Goal: Information Seeking & Learning: Learn about a topic

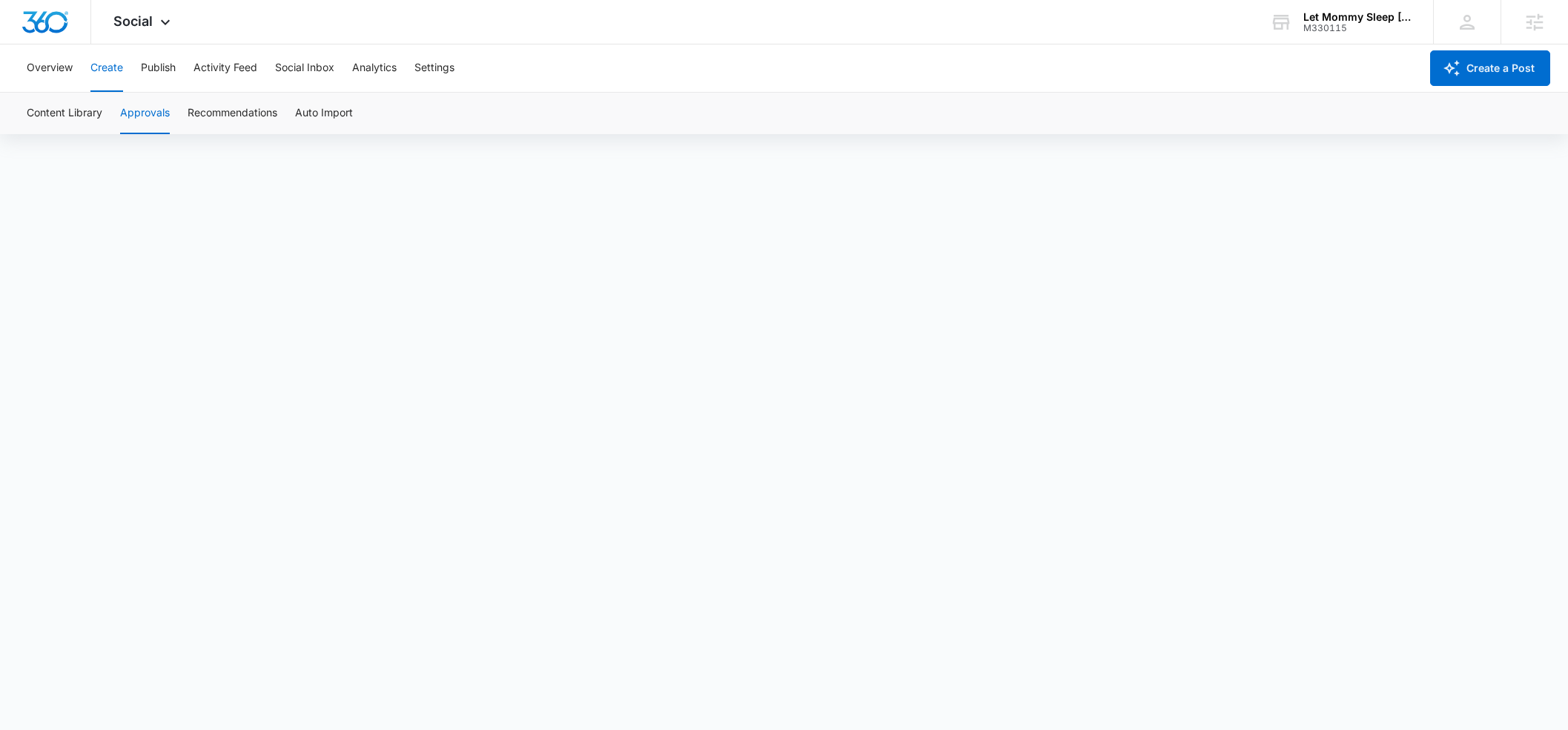
click at [156, 22] on icon at bounding box center [165, 22] width 18 height 18
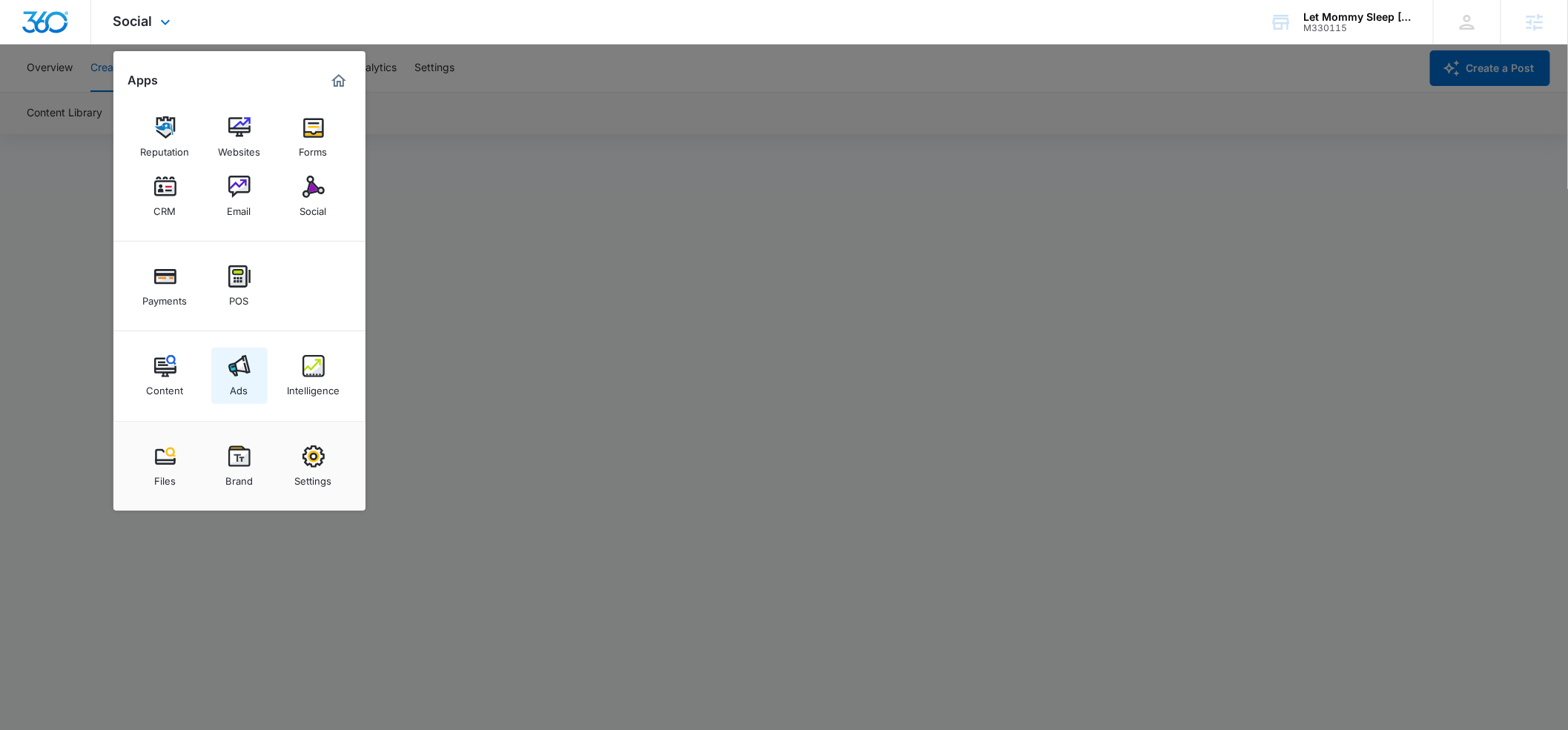
click at [239, 361] on img at bounding box center [239, 366] width 22 height 22
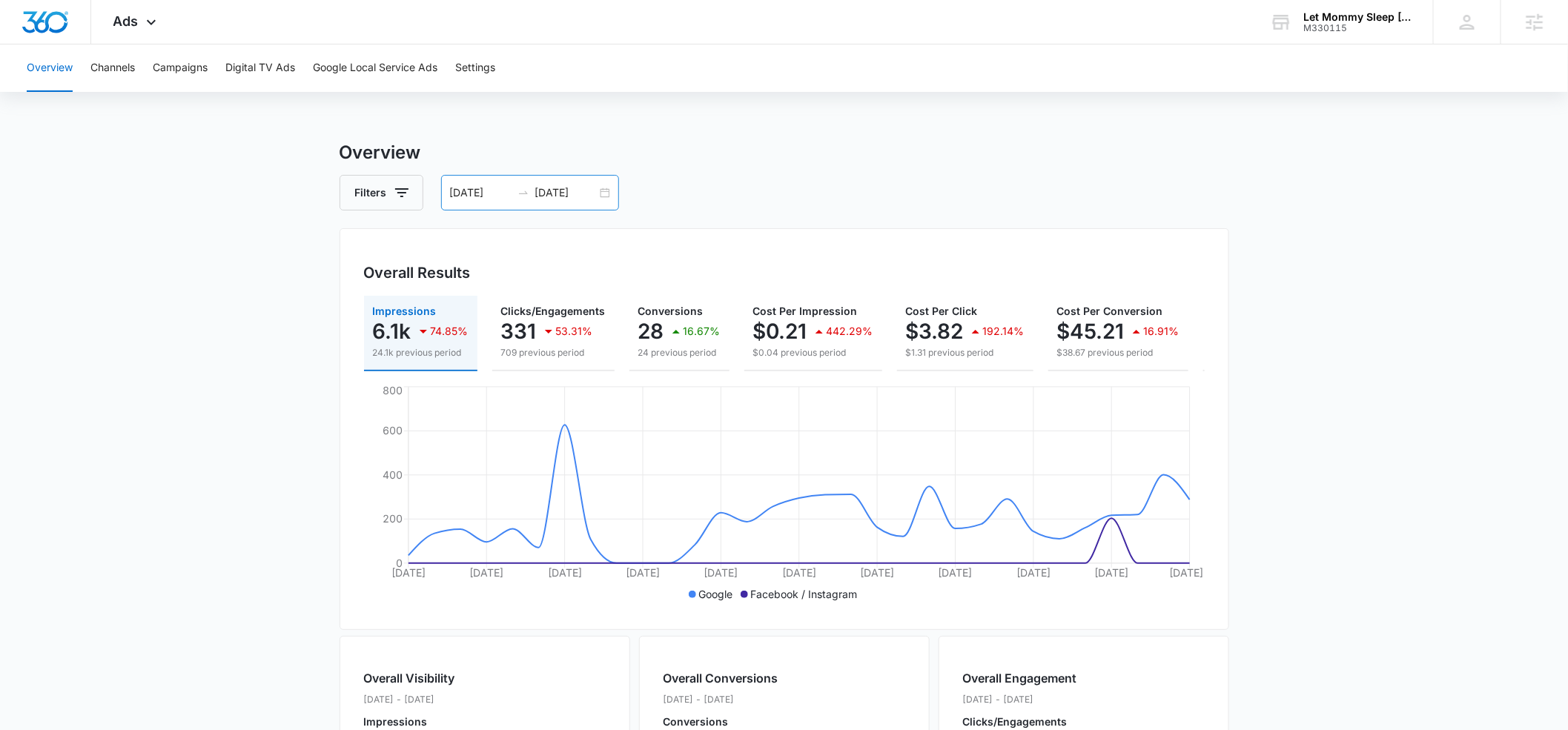
click at [558, 196] on input "[DATE]" at bounding box center [566, 192] width 61 height 16
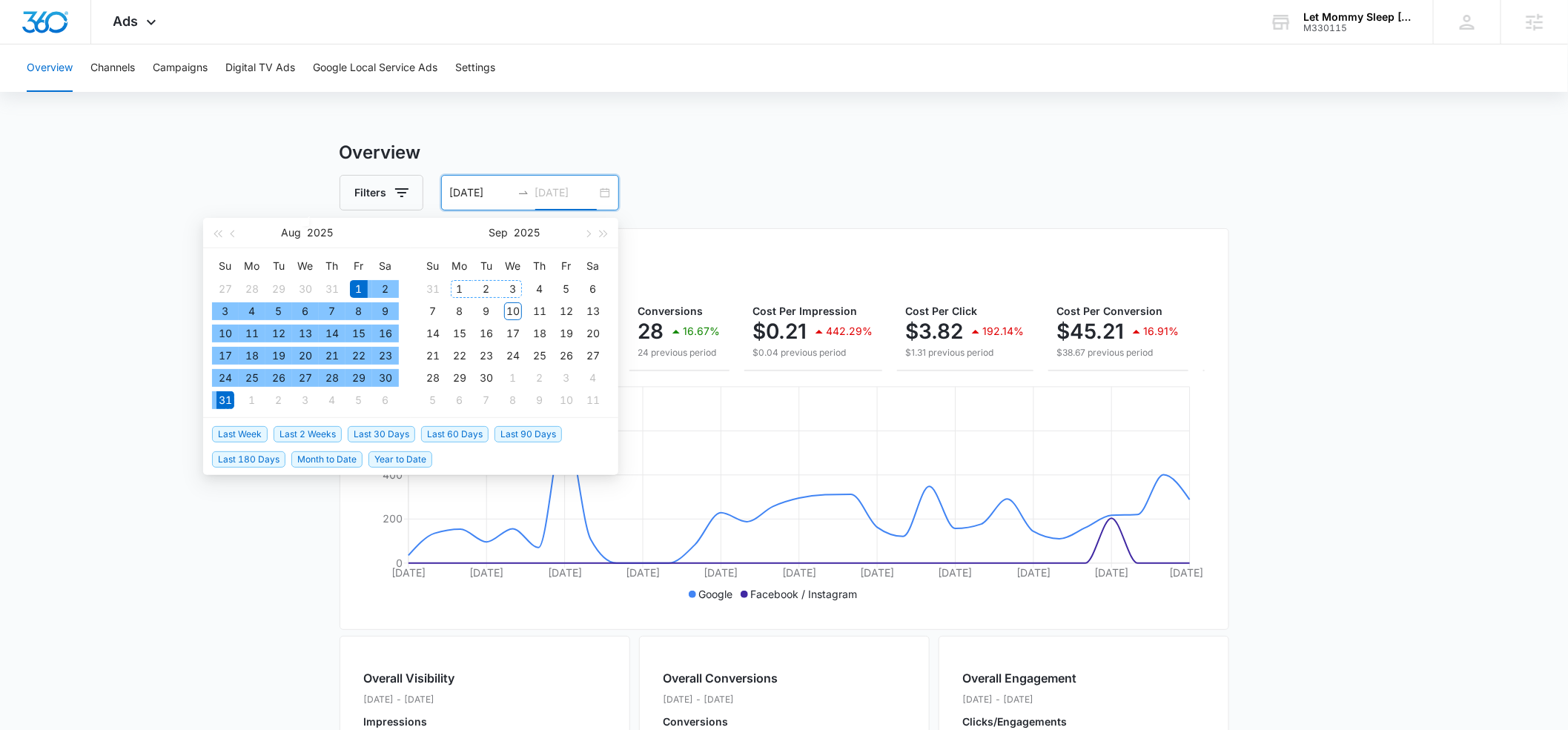
type input "[DATE]"
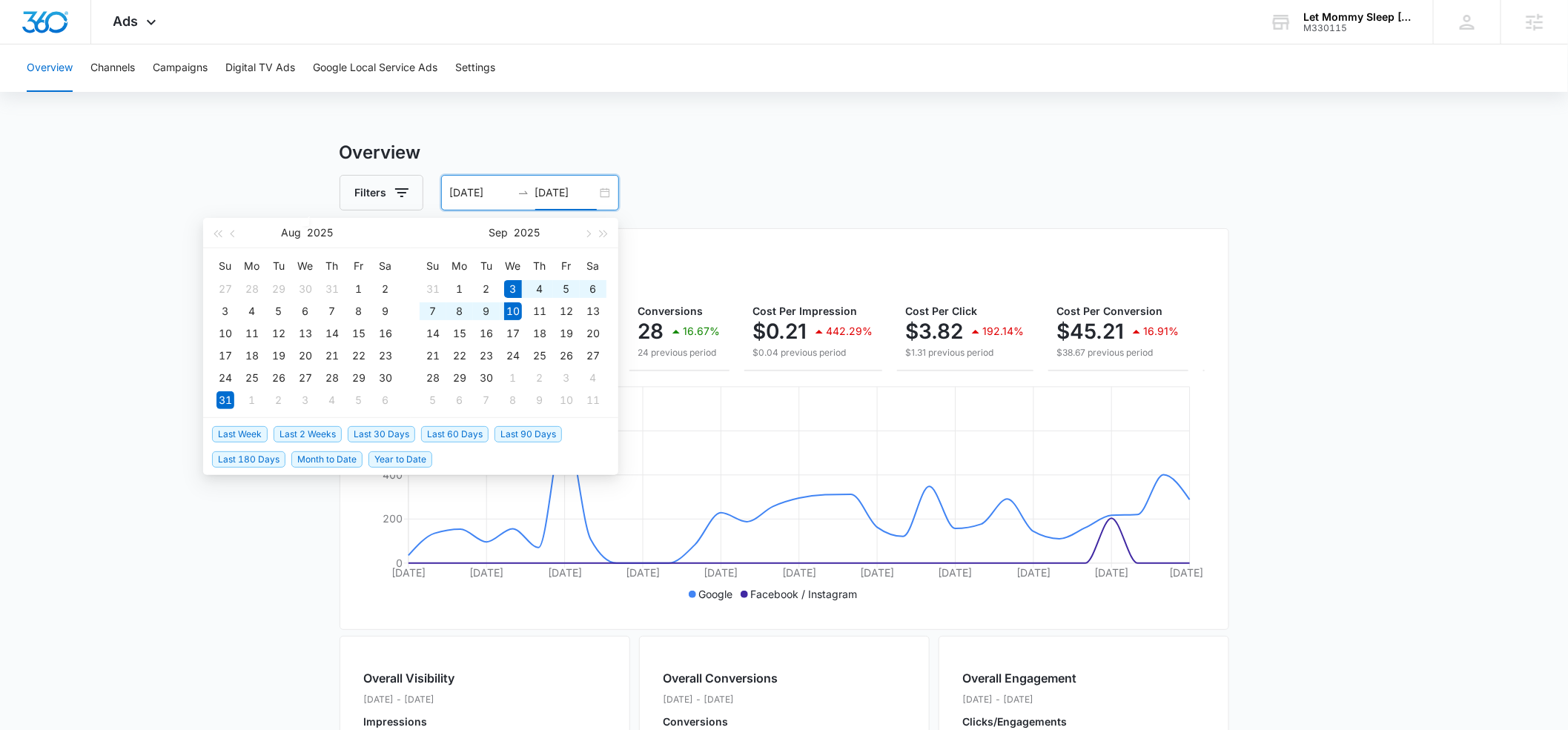
click at [255, 432] on span "Last Week" at bounding box center [240, 434] width 56 height 16
type input "[DATE]"
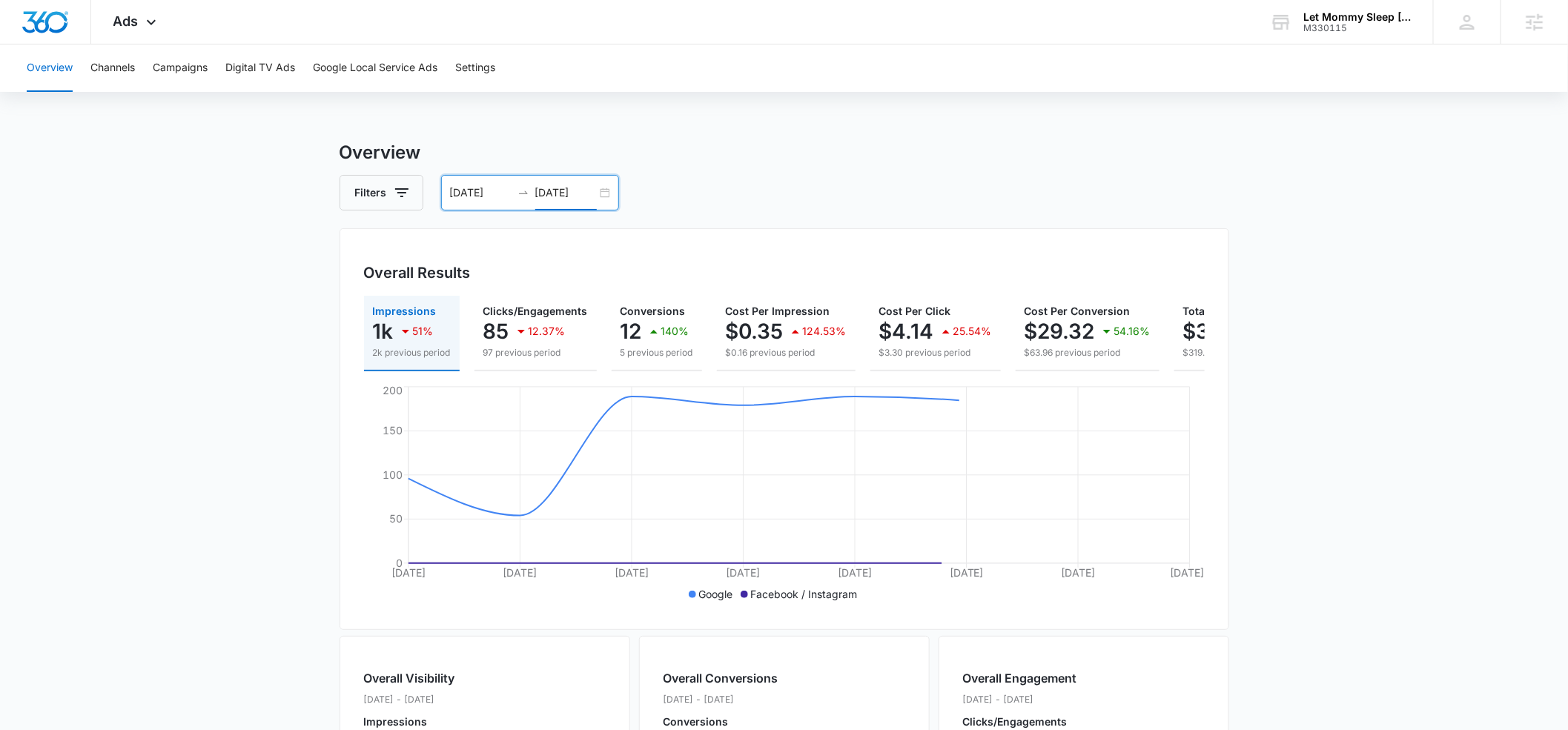
click at [477, 199] on input "[DATE]" at bounding box center [480, 192] width 61 height 16
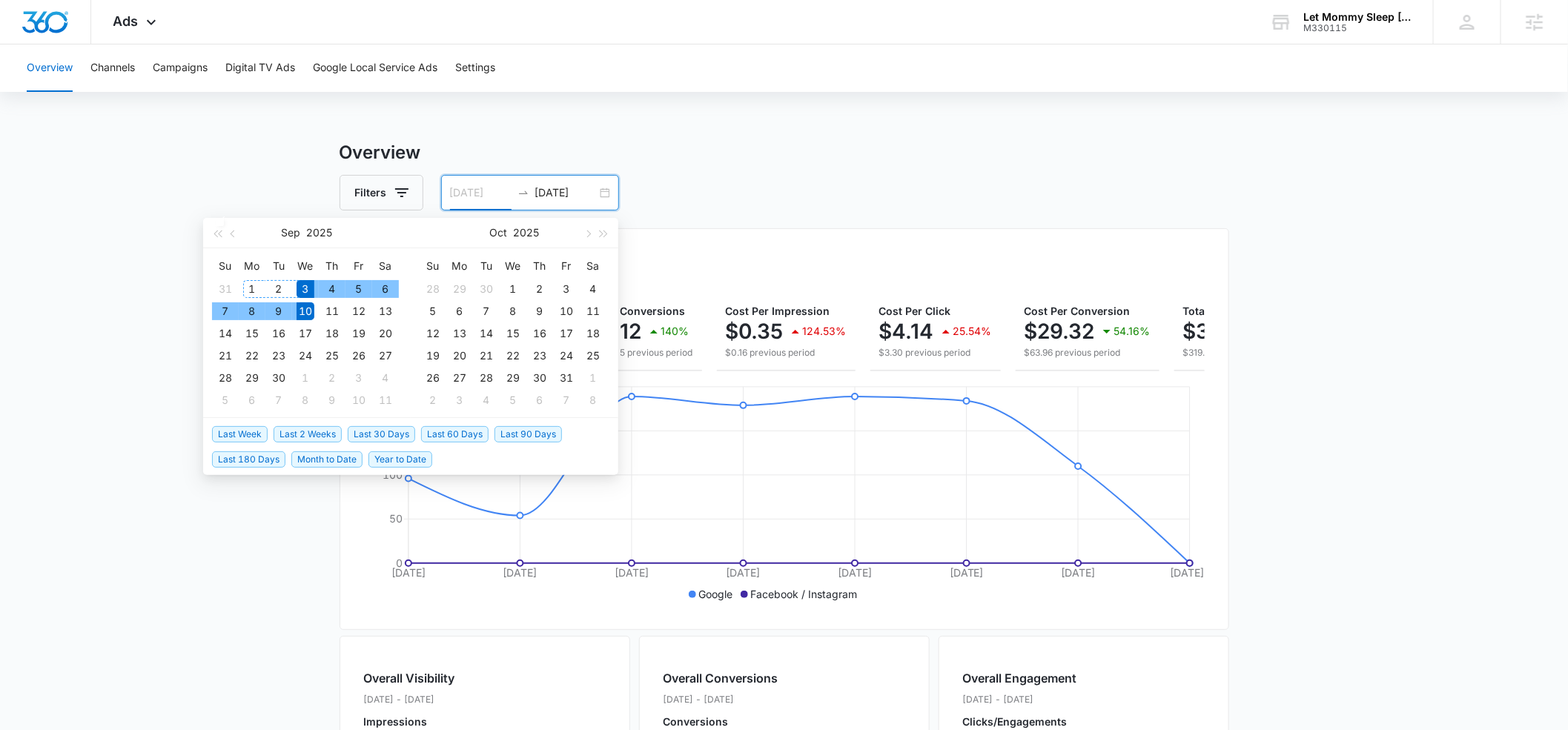
click at [248, 288] on div "1" at bounding box center [252, 289] width 18 height 18
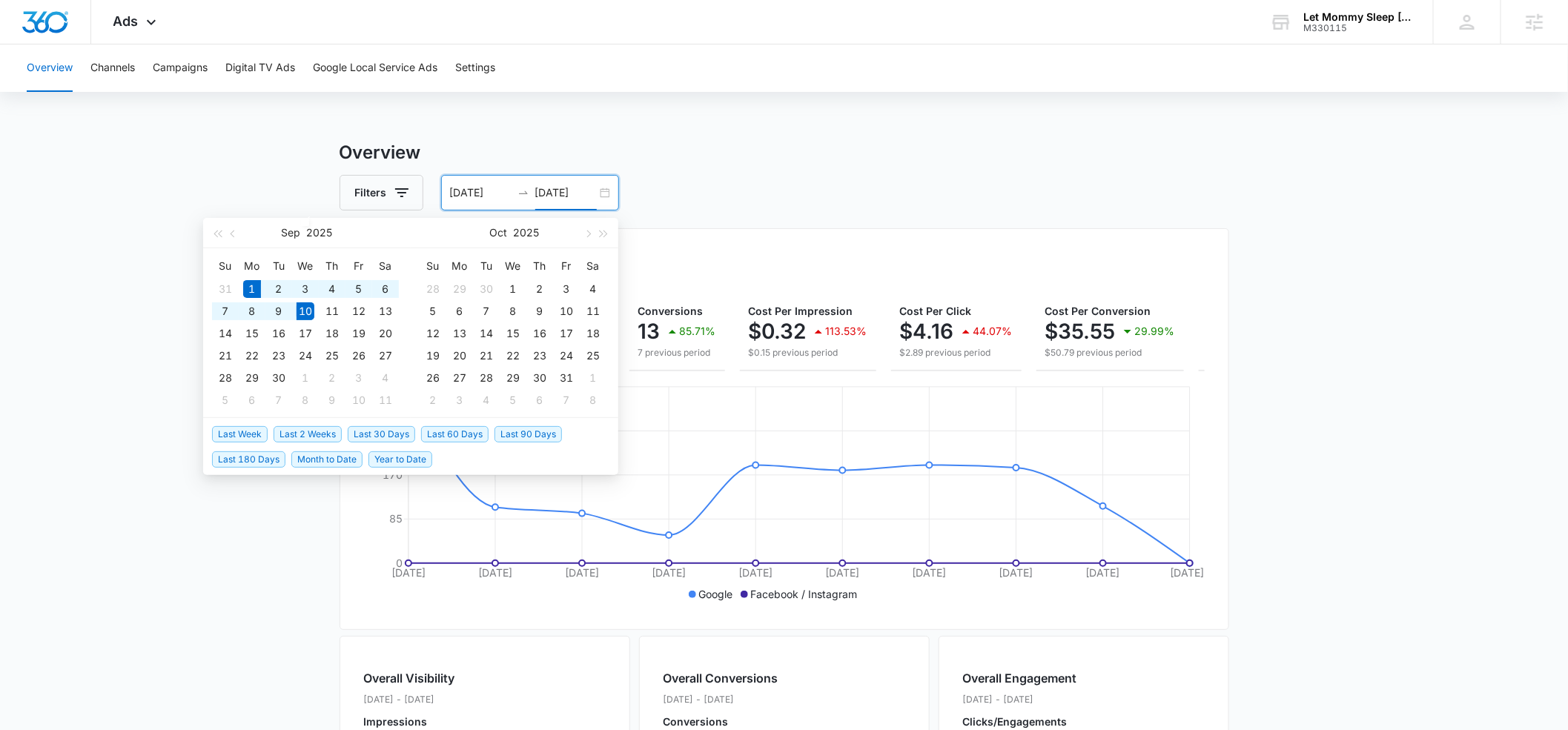
click at [140, 235] on main "Overview Filters [DATE] [DATE] Overall Results Impressions 1.4k 39.11% 2.4k pre…" at bounding box center [784, 671] width 1568 height 1064
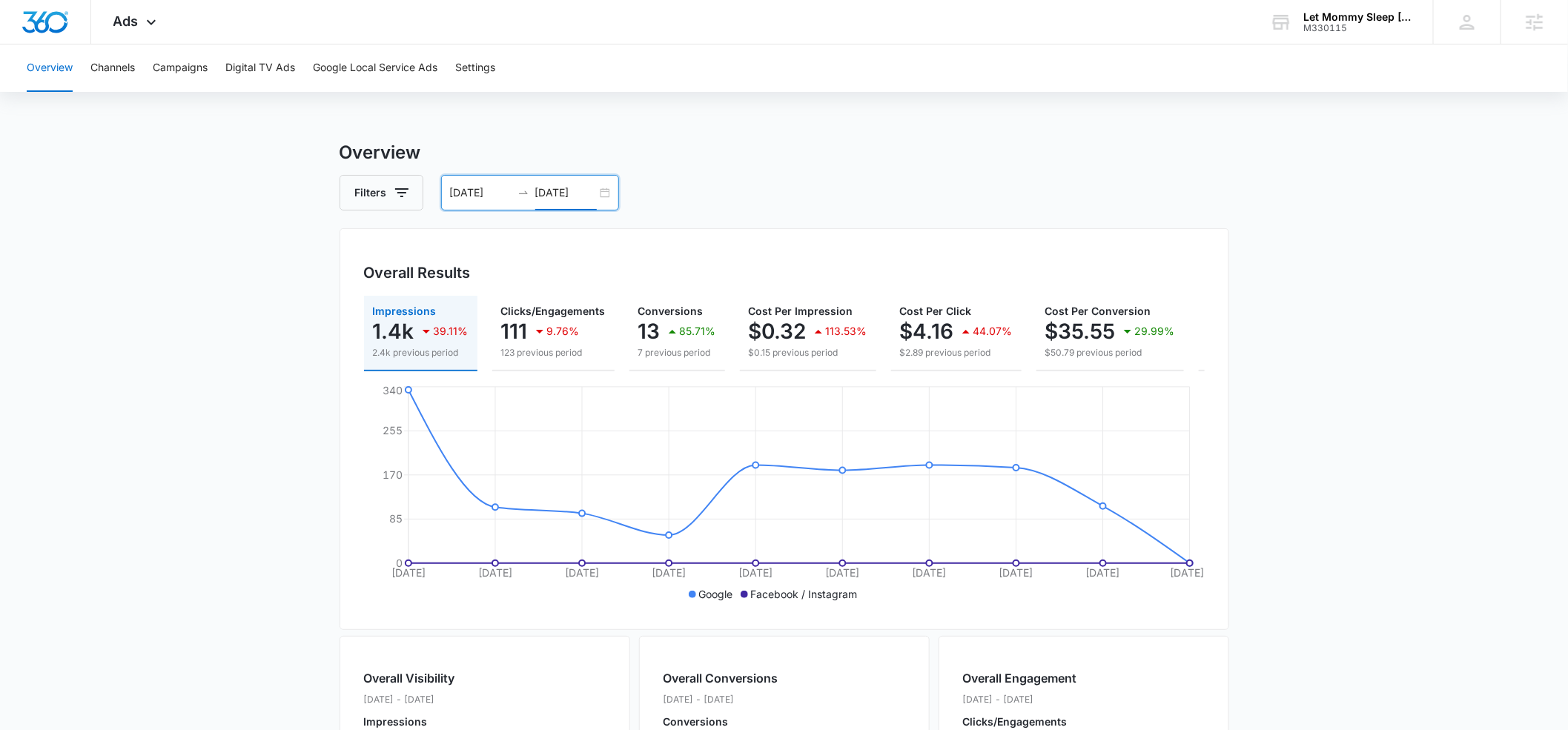
scroll to position [0, 156]
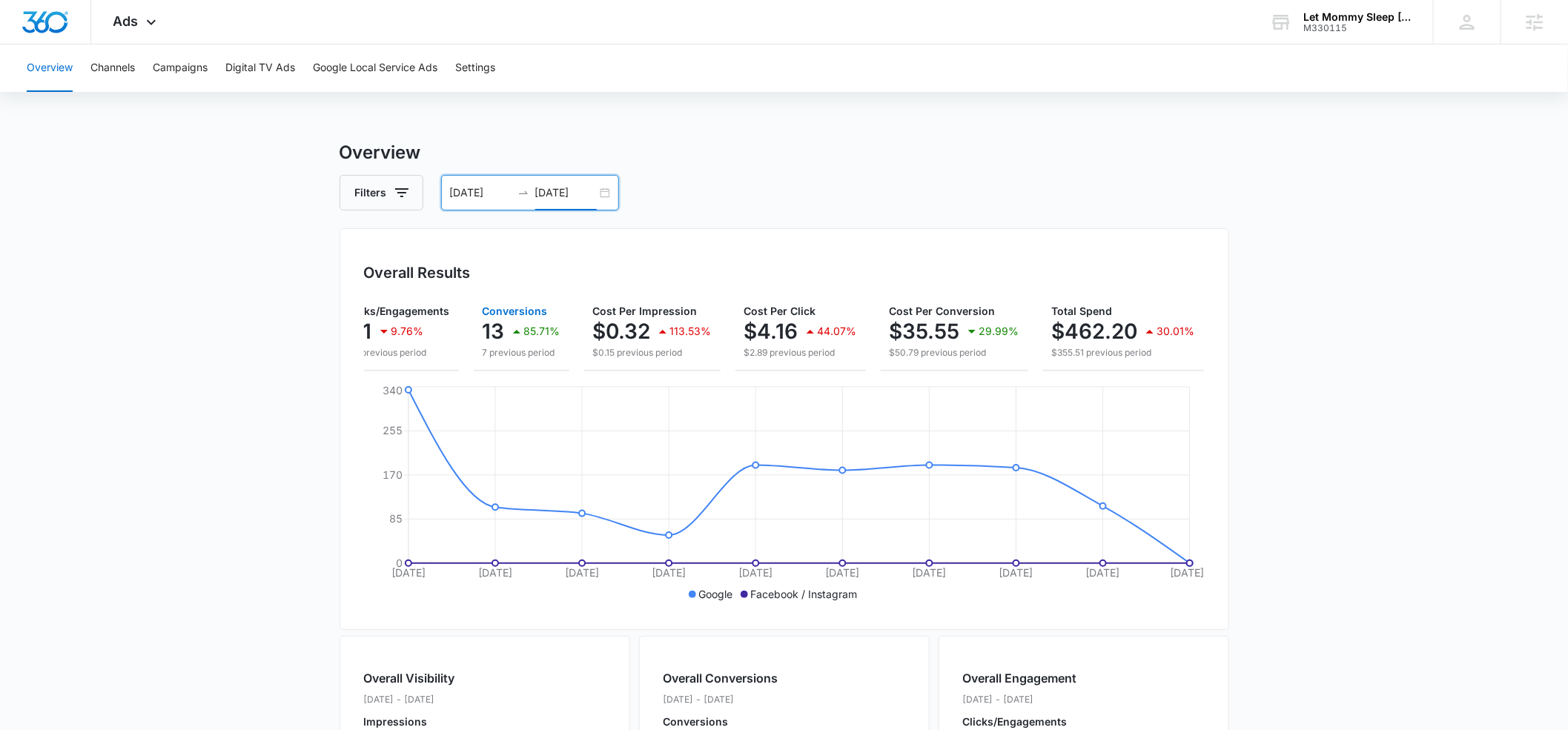
click at [521, 317] on div "85.71%" at bounding box center [534, 331] width 53 height 29
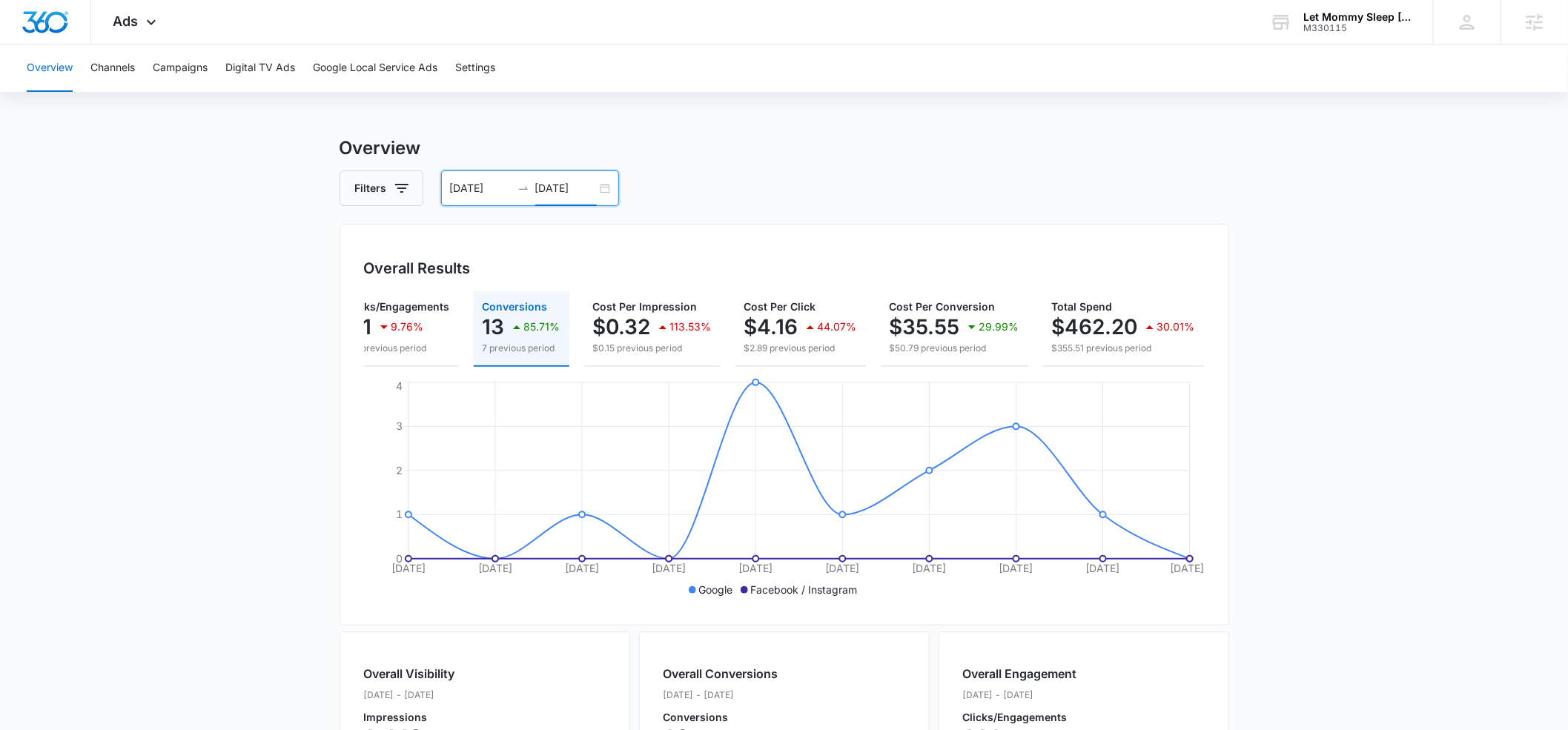
scroll to position [0, 0]
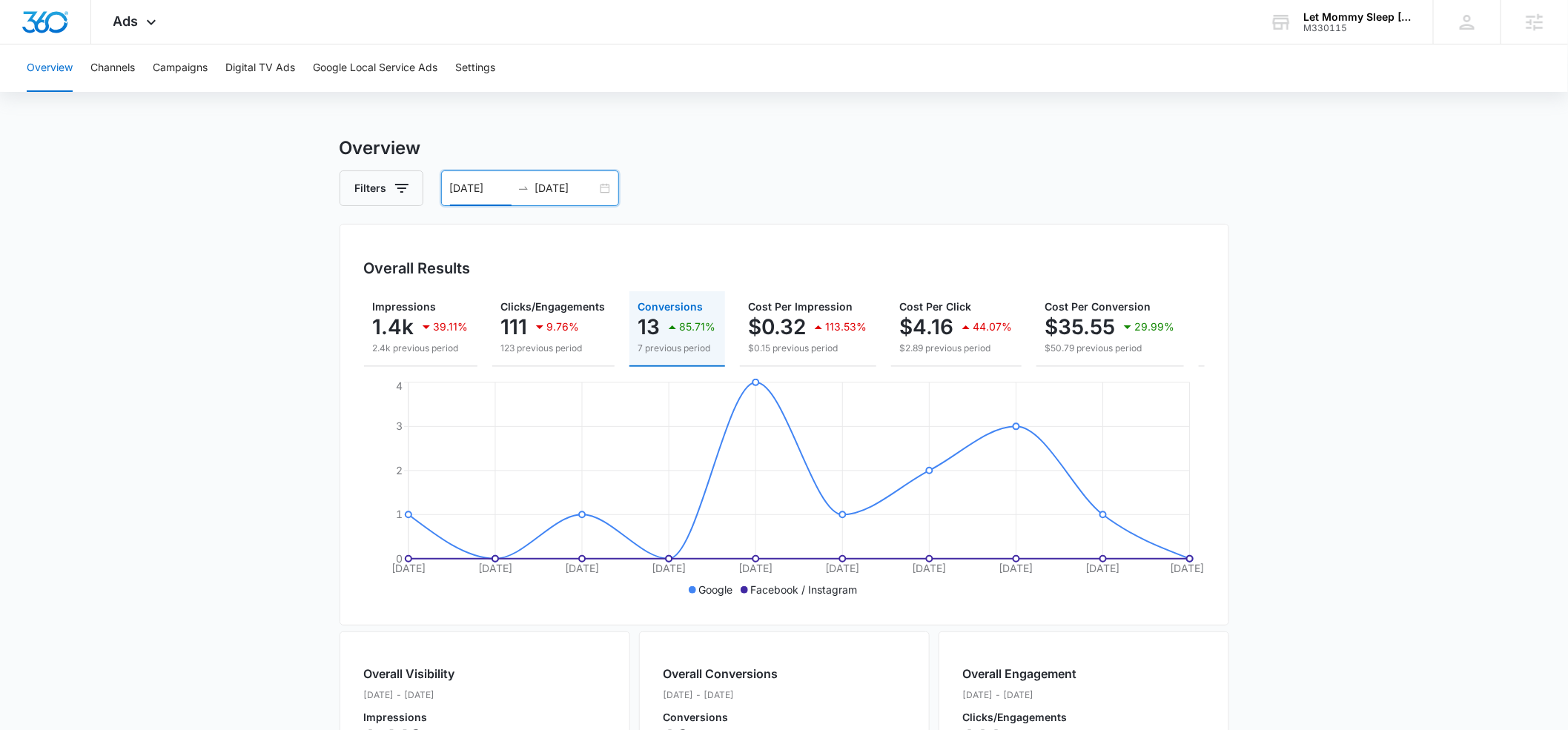
click at [481, 188] on input "09/01/2025" at bounding box center [480, 188] width 61 height 16
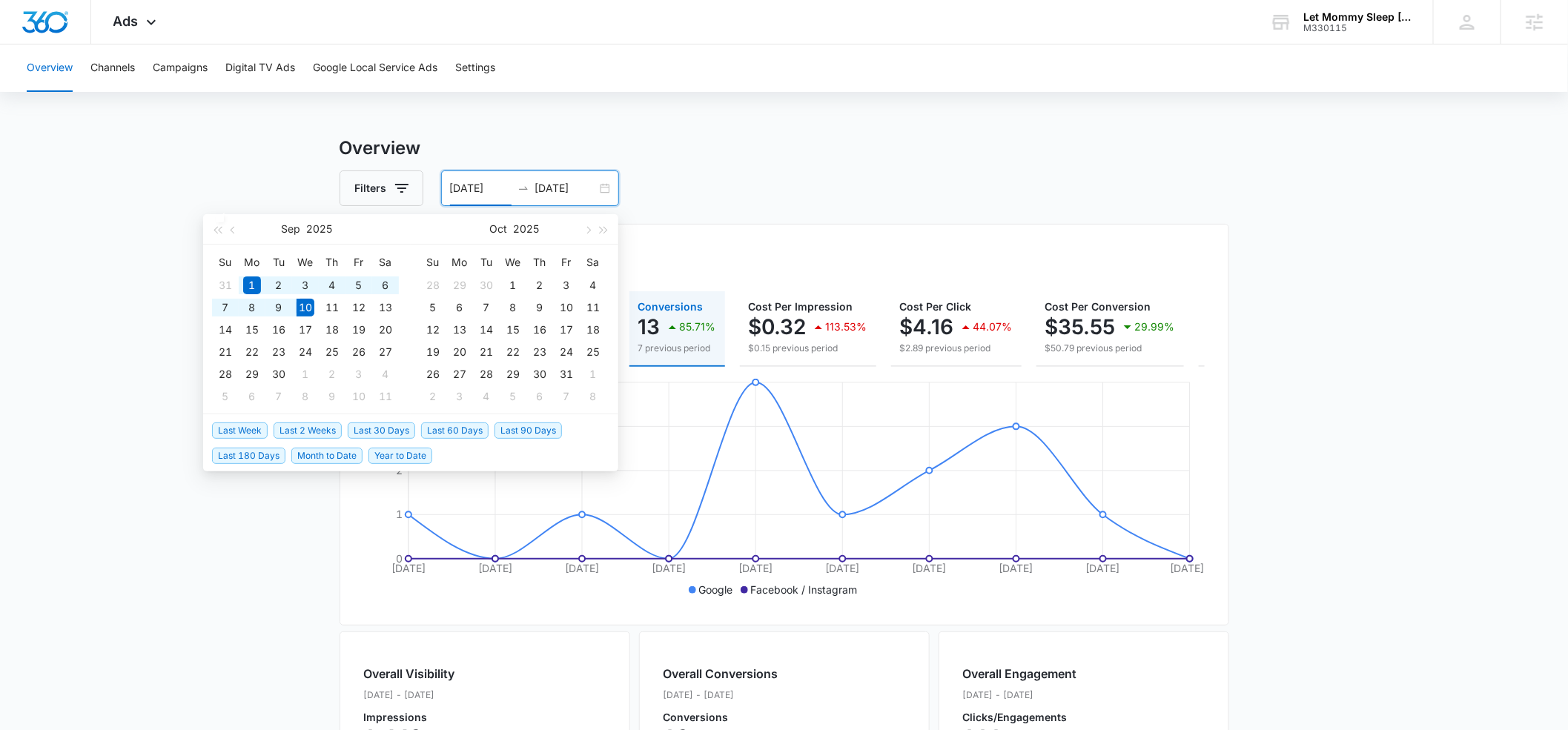
click at [380, 435] on span "Last 30 Days" at bounding box center [381, 430] width 67 height 16
type input "[DATE]"
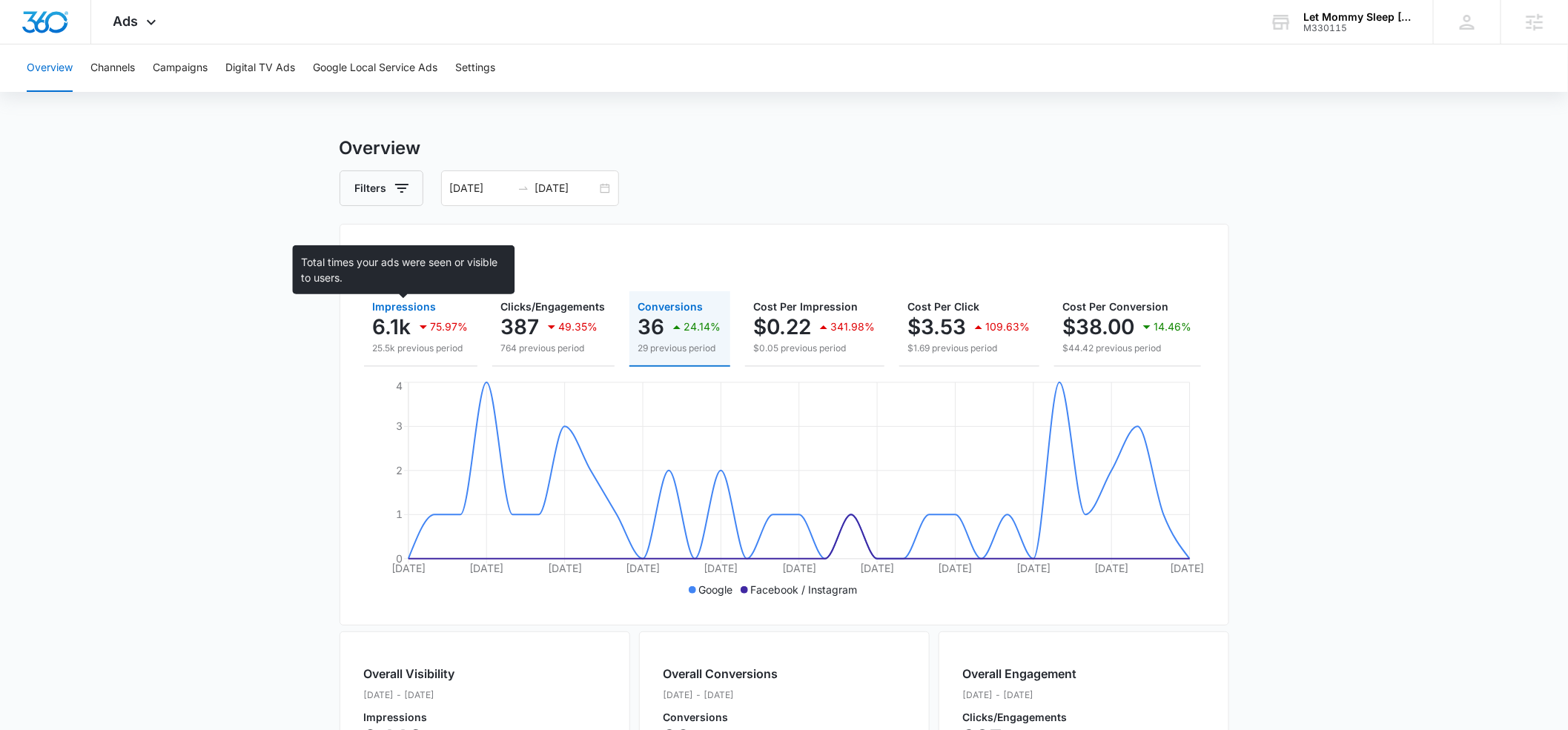
click at [385, 303] on span "Impressions" at bounding box center [405, 307] width 63 height 12
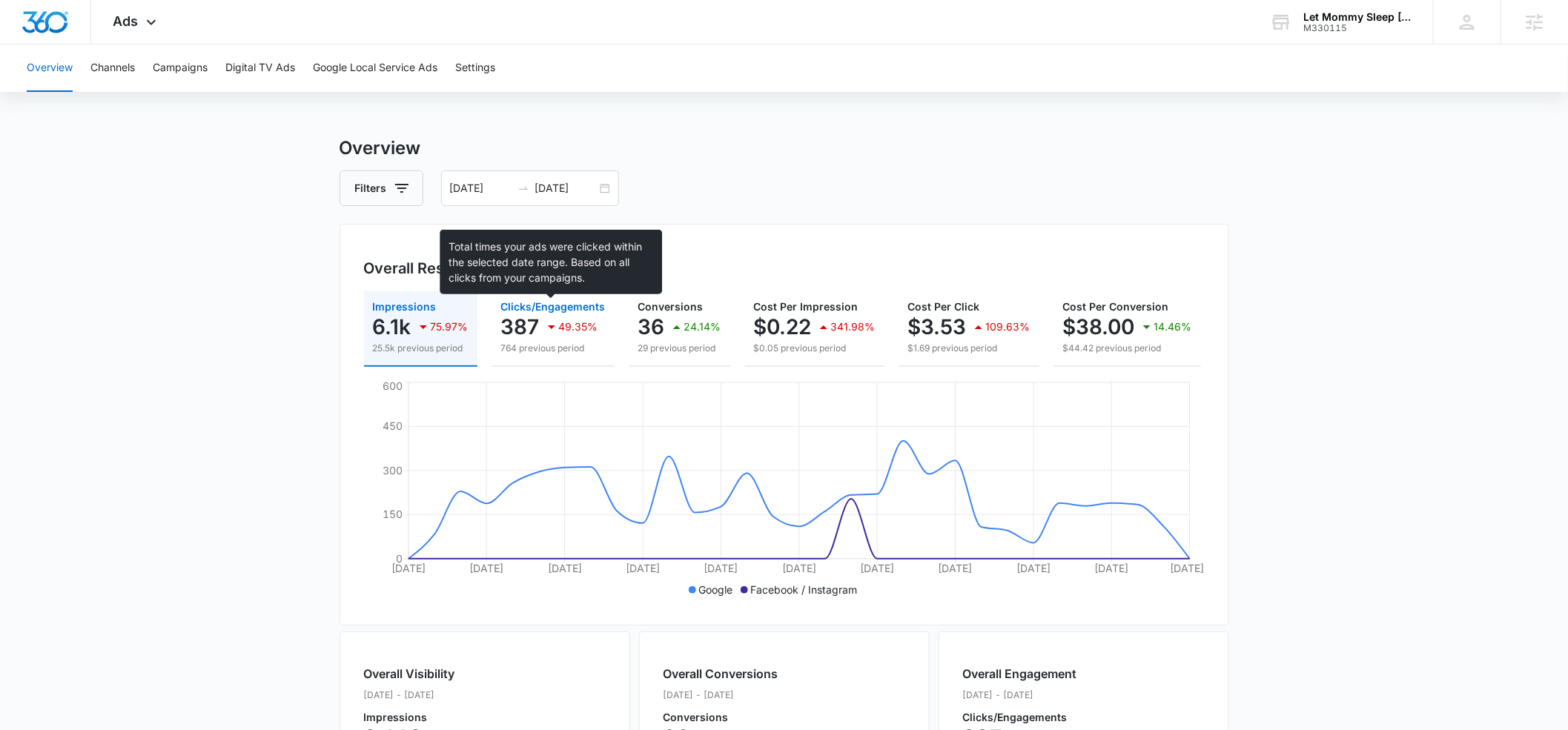
click at [522, 306] on span "Clicks/Engagements" at bounding box center [553, 307] width 104 height 12
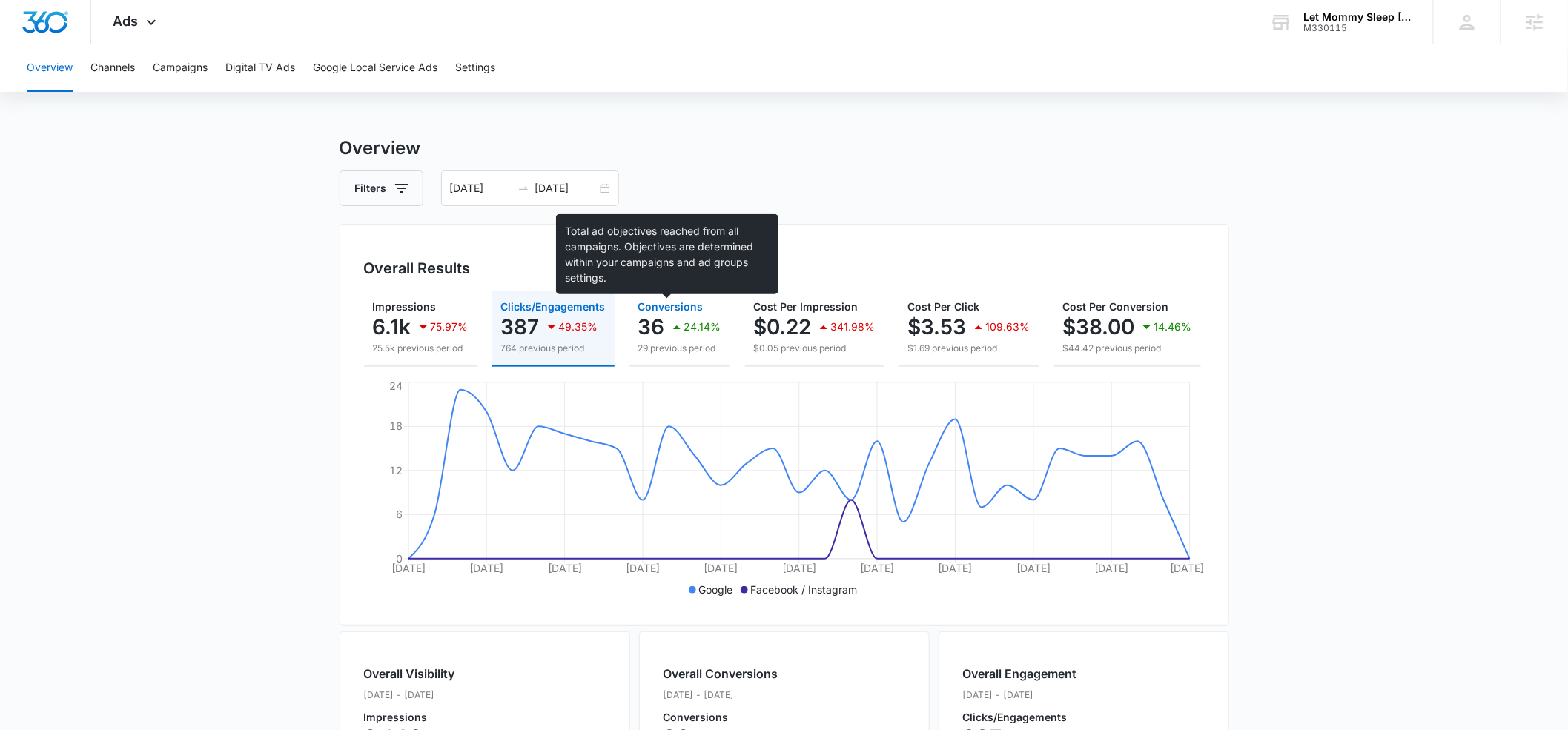
click at [656, 307] on span "Conversions" at bounding box center [671, 307] width 65 height 12
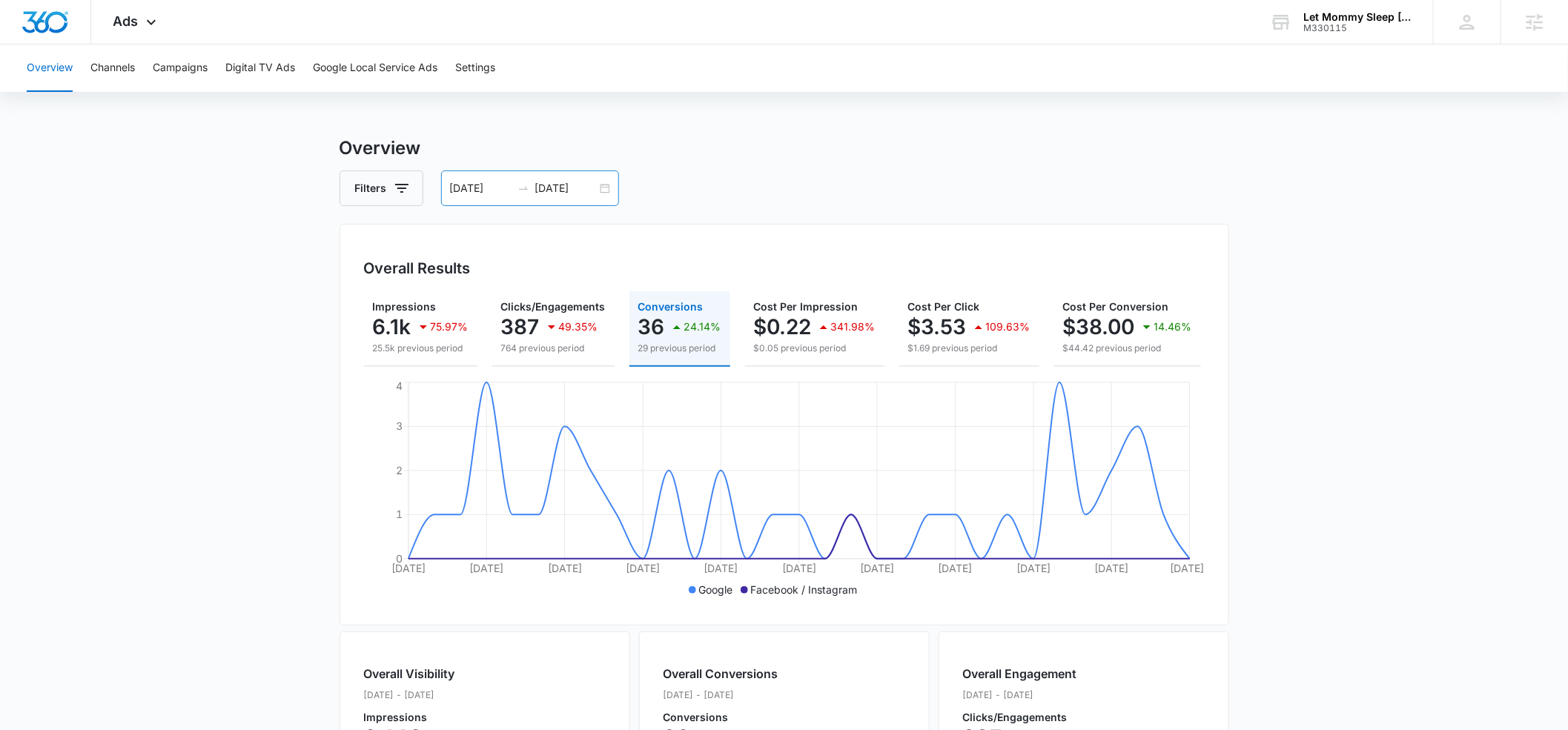
click at [559, 184] on input "09/10/2025" at bounding box center [566, 188] width 61 height 16
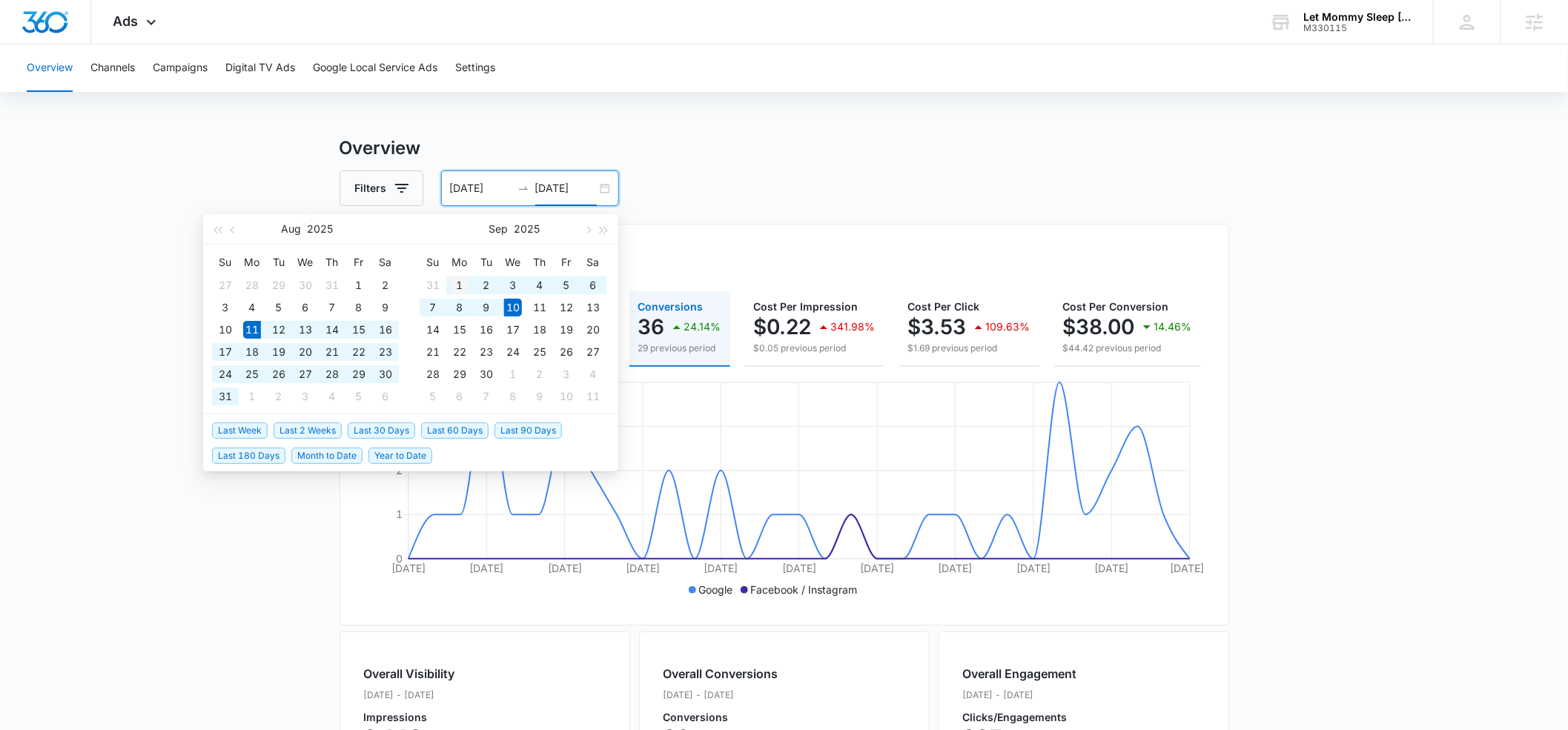
type input "09/01/2025"
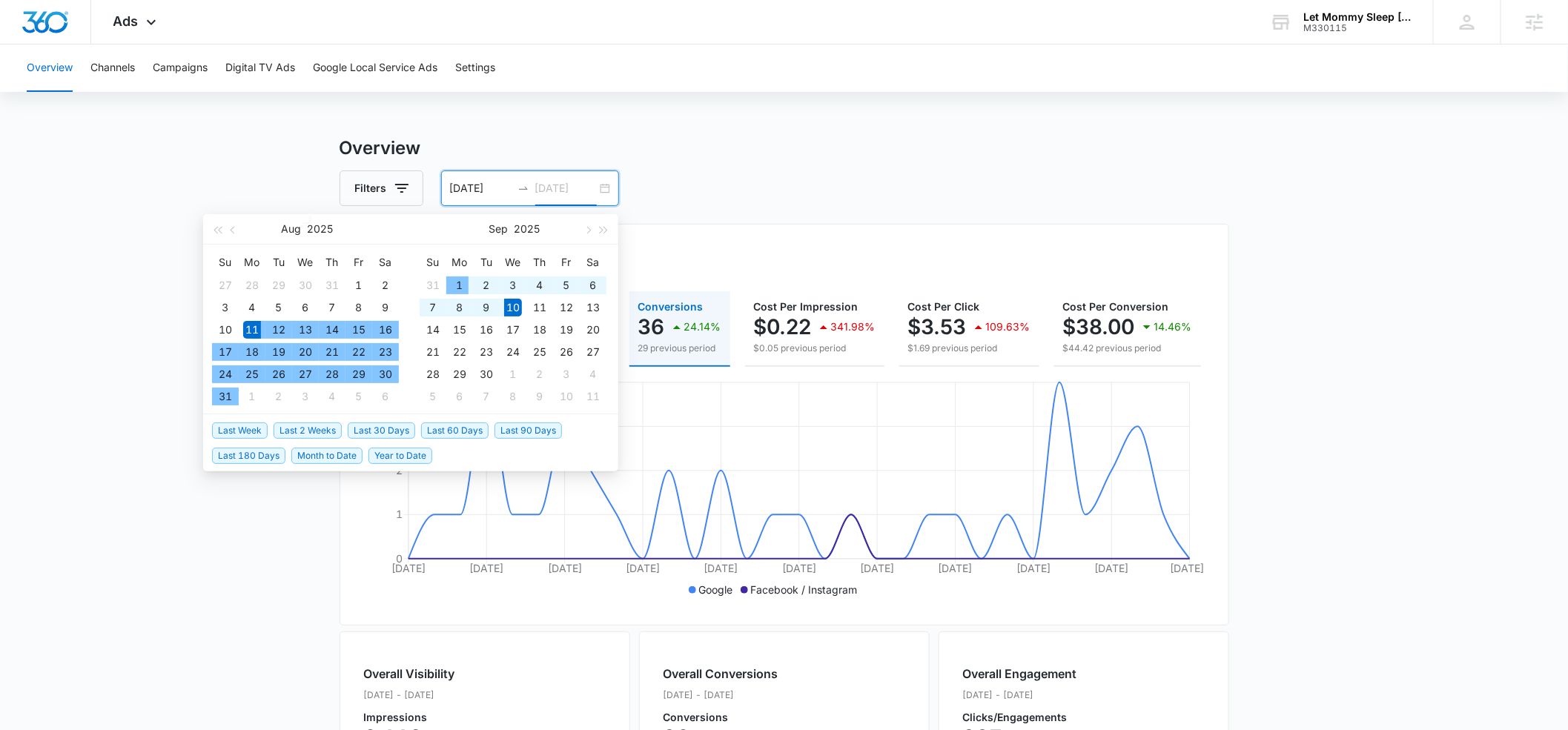
click at [452, 281] on div "1" at bounding box center [459, 285] width 18 height 18
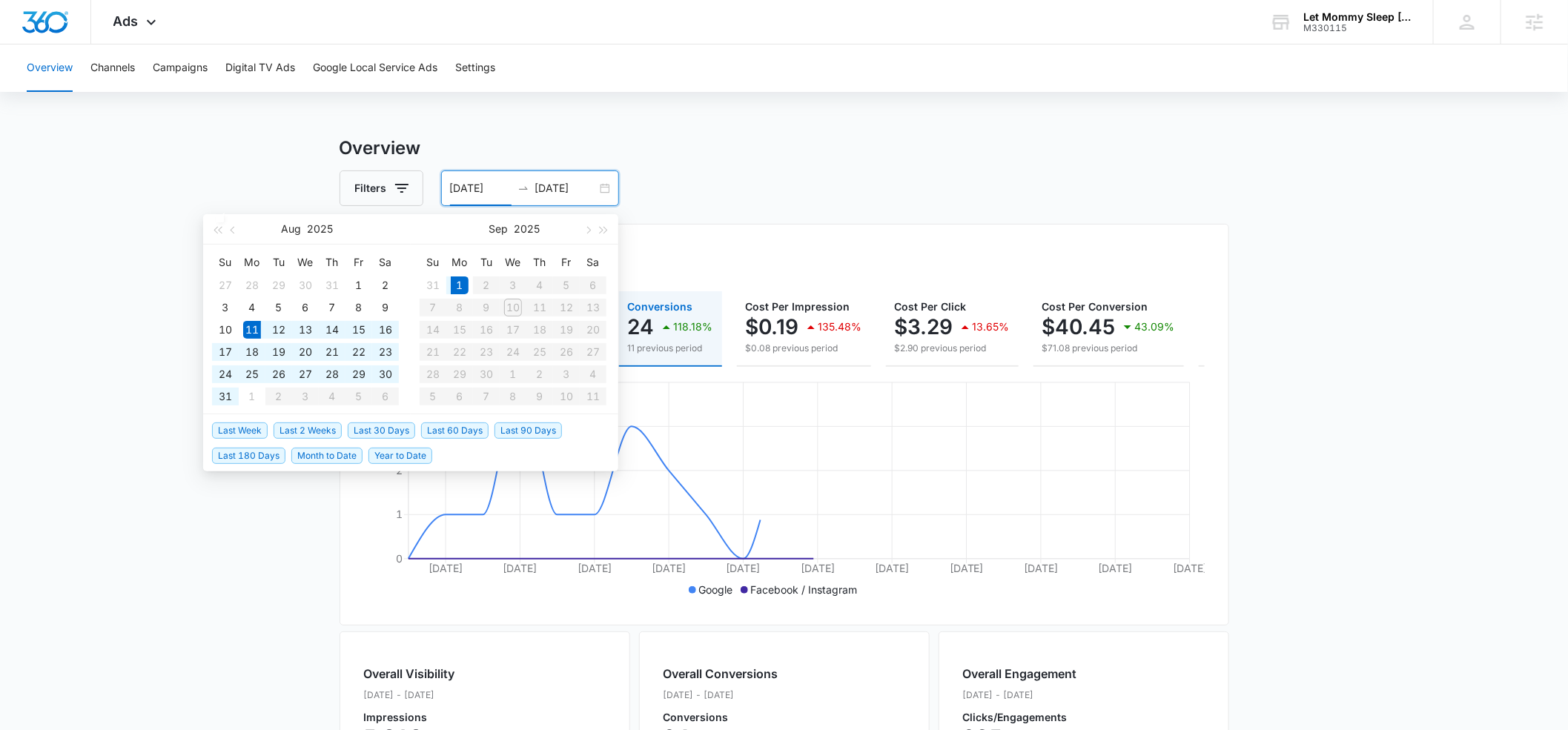
click at [465, 187] on input "[DATE]" at bounding box center [480, 188] width 61 height 16
type input "09/01/2025"
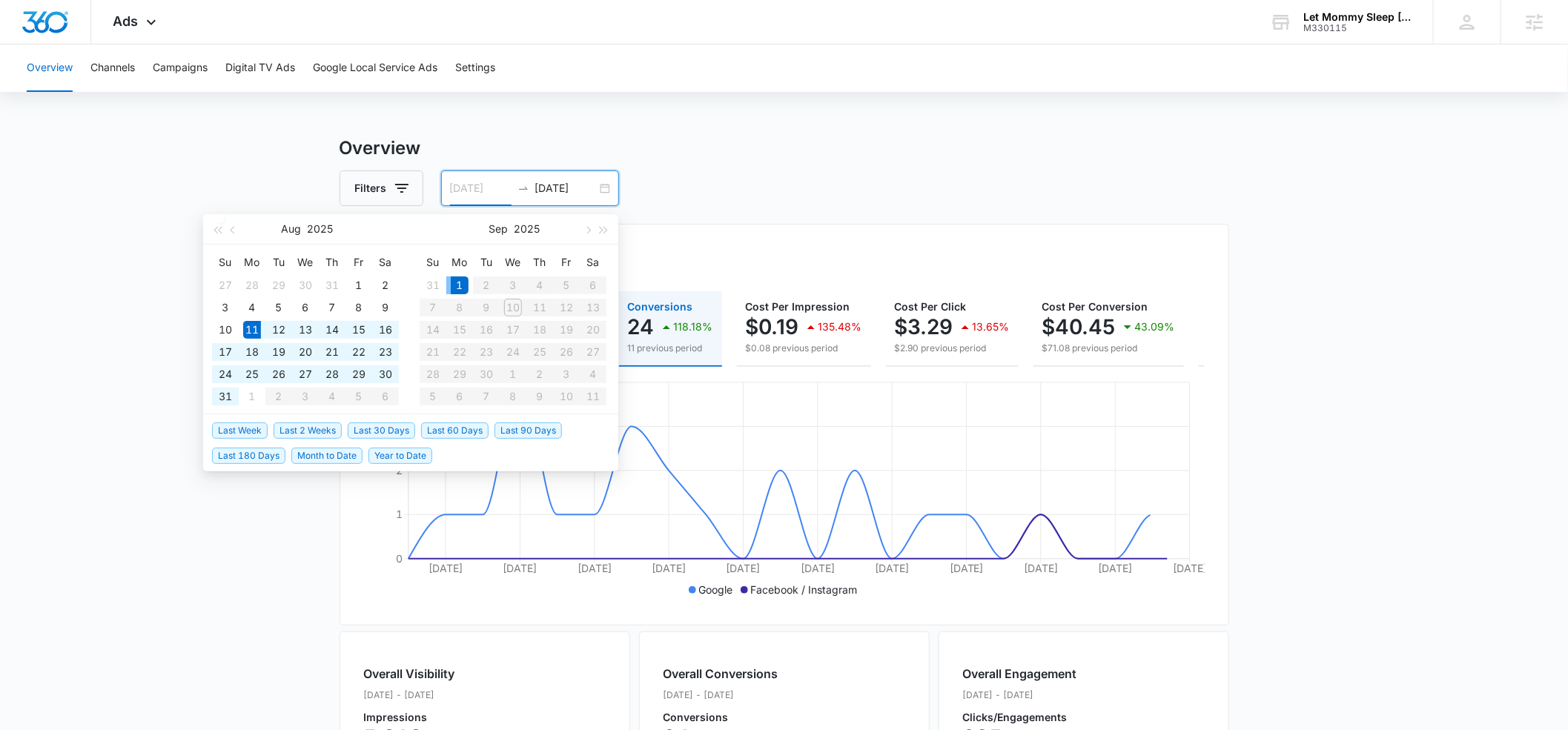
click at [460, 287] on div "1" at bounding box center [459, 285] width 18 height 18
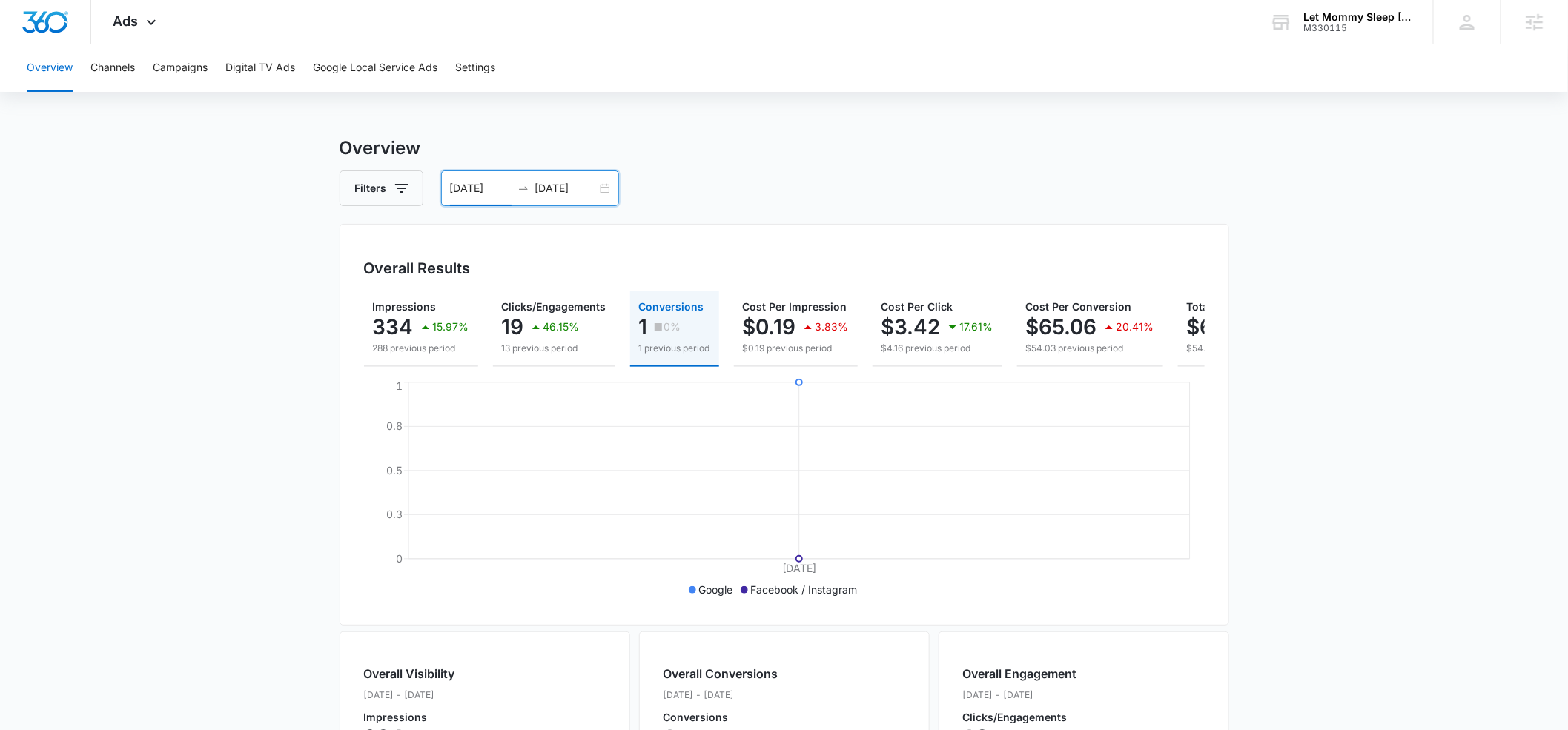
click at [557, 194] on input "09/01/2025" at bounding box center [566, 188] width 61 height 16
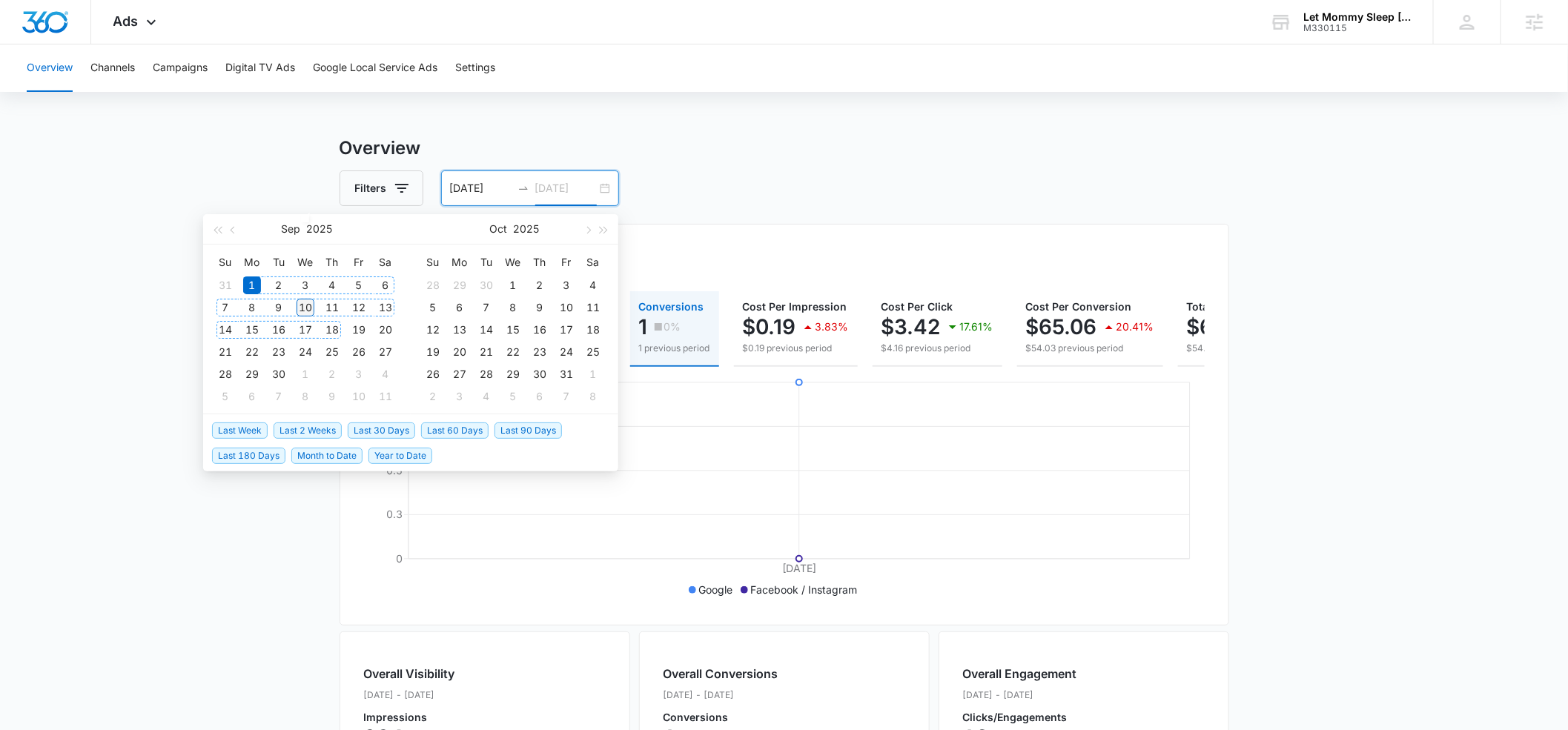
type input "09/10/2025"
click at [304, 307] on div "10" at bounding box center [305, 307] width 18 height 18
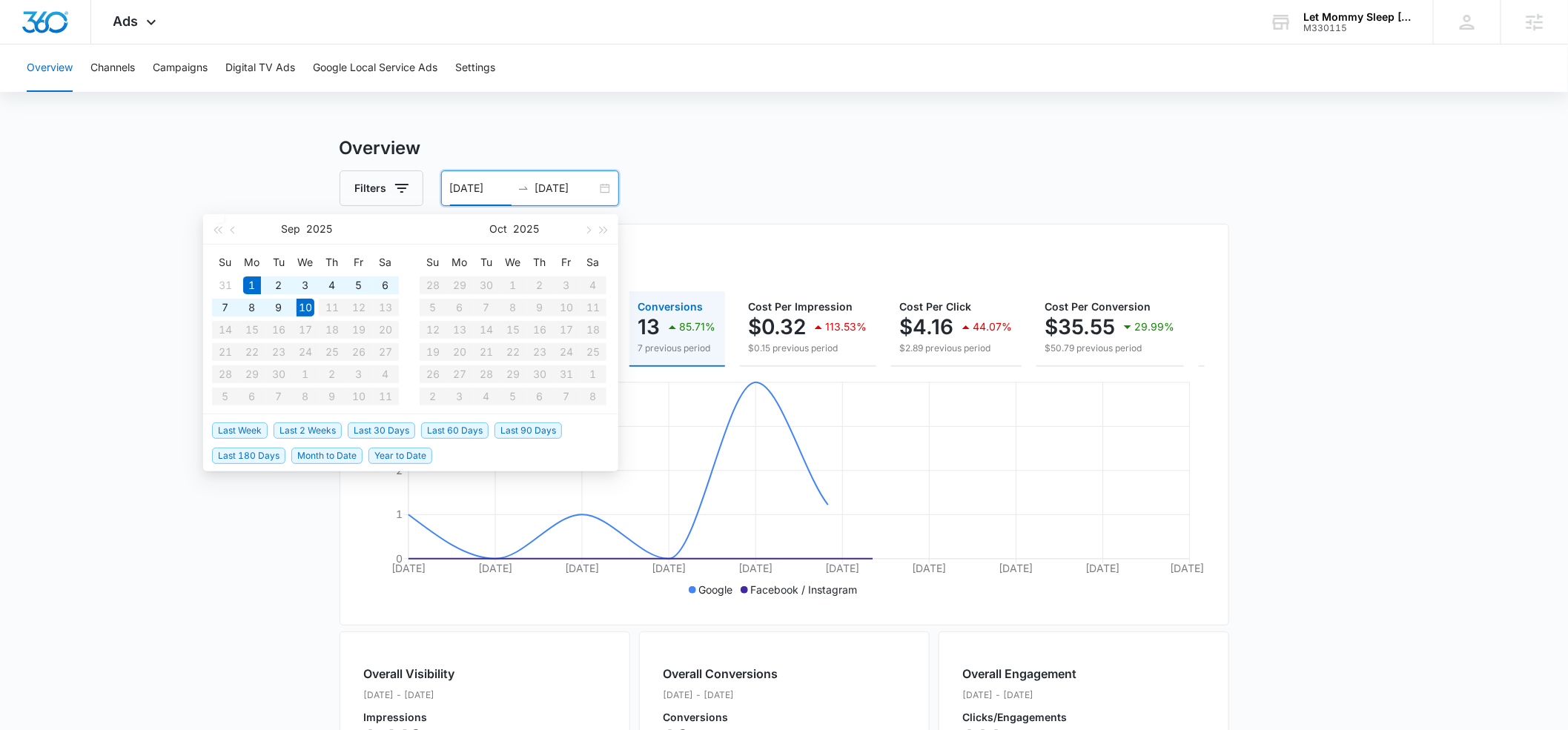
click at [971, 156] on h3 "Overview" at bounding box center [784, 148] width 889 height 26
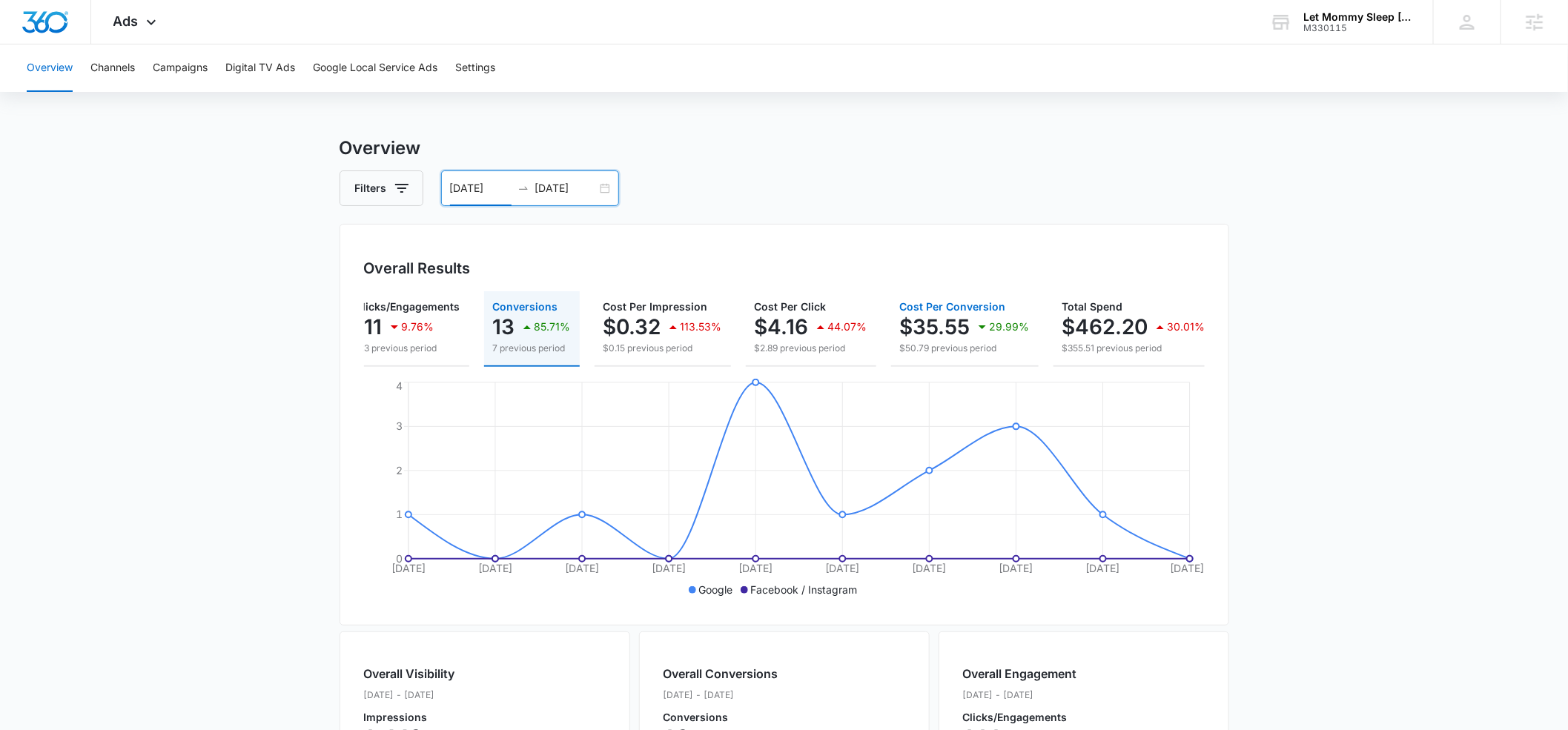
scroll to position [0, 156]
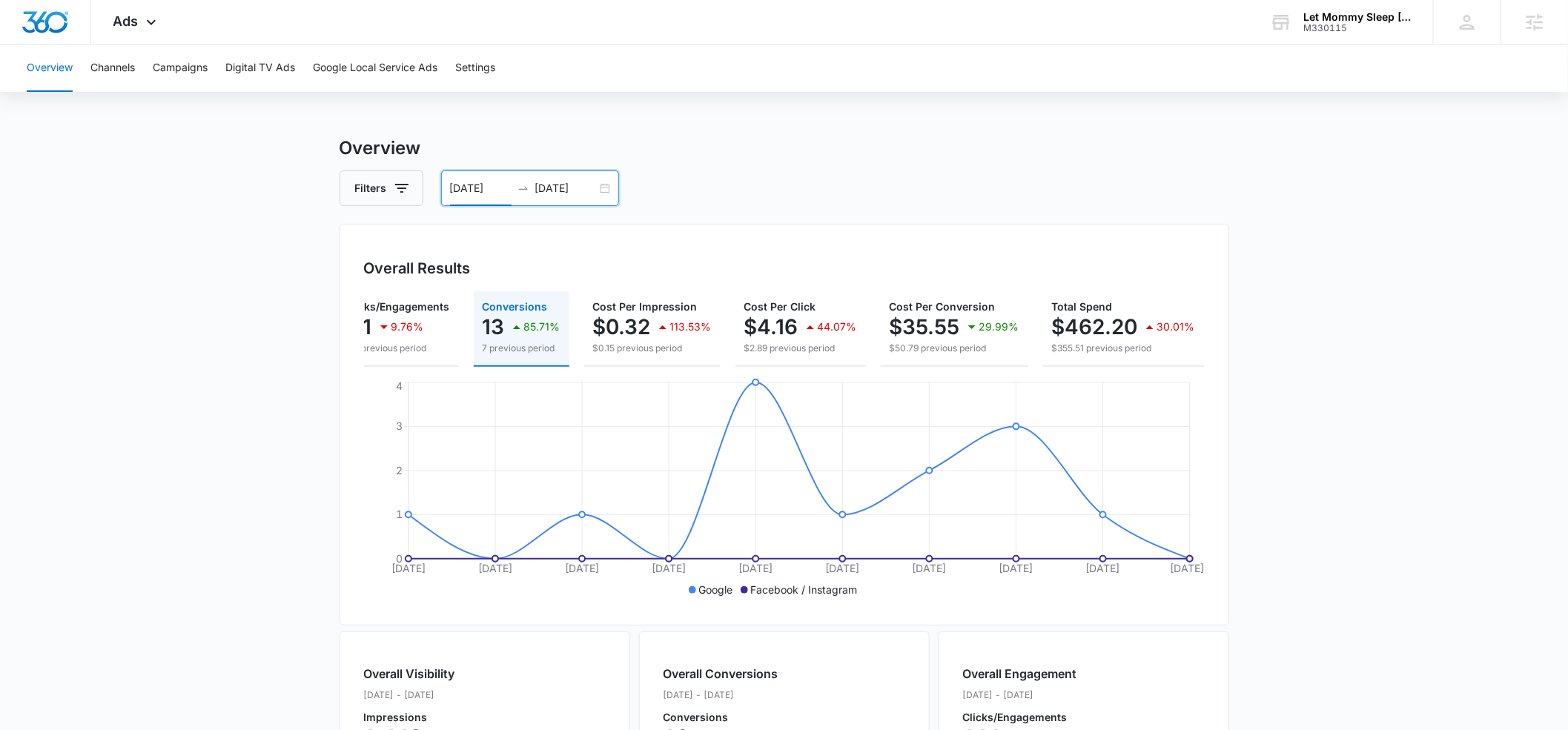
click at [469, 188] on input "09/01/2025" at bounding box center [480, 188] width 61 height 16
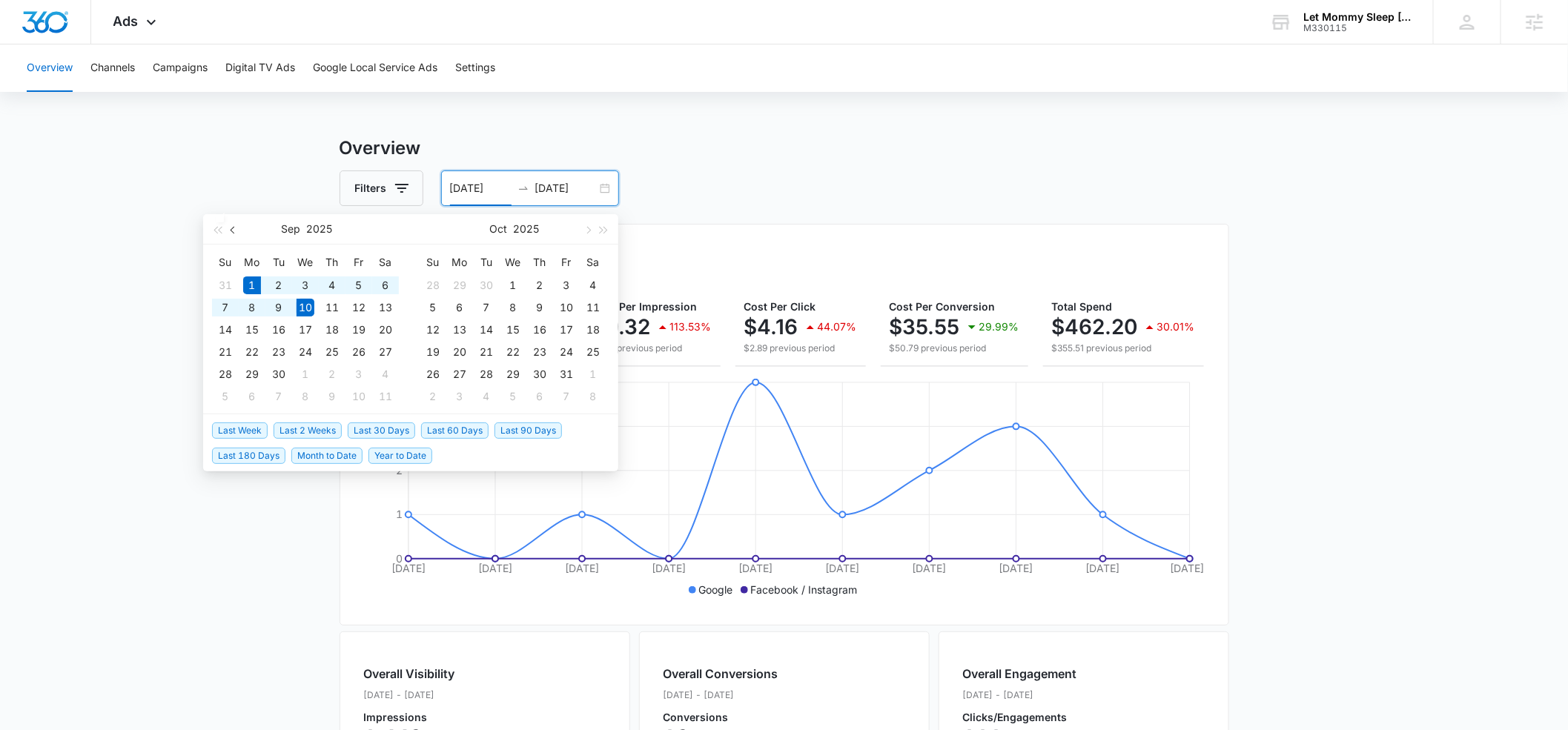
click at [234, 233] on button "button" at bounding box center [233, 229] width 16 height 29
type input "08/01/2025"
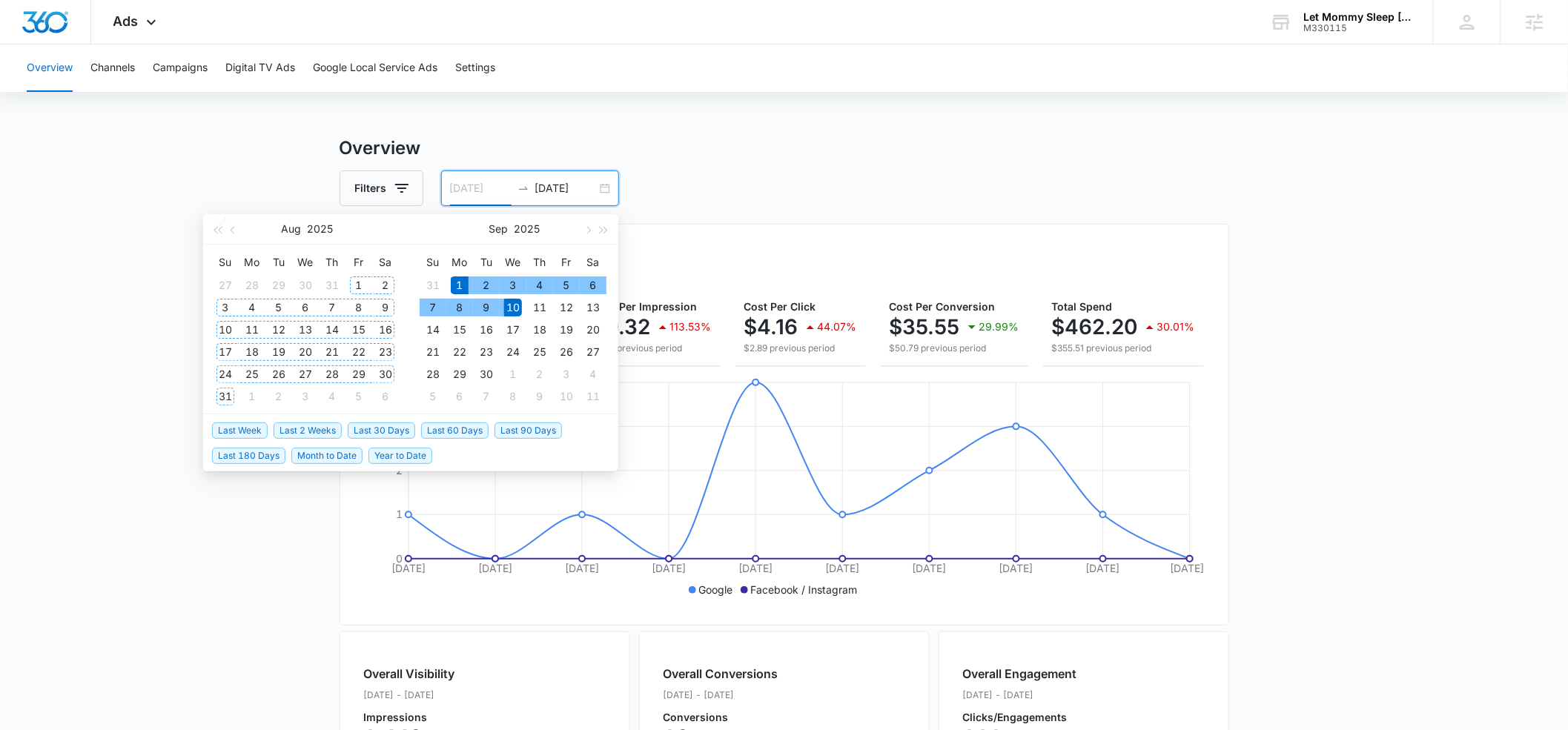
click at [356, 282] on div "1" at bounding box center [358, 285] width 18 height 18
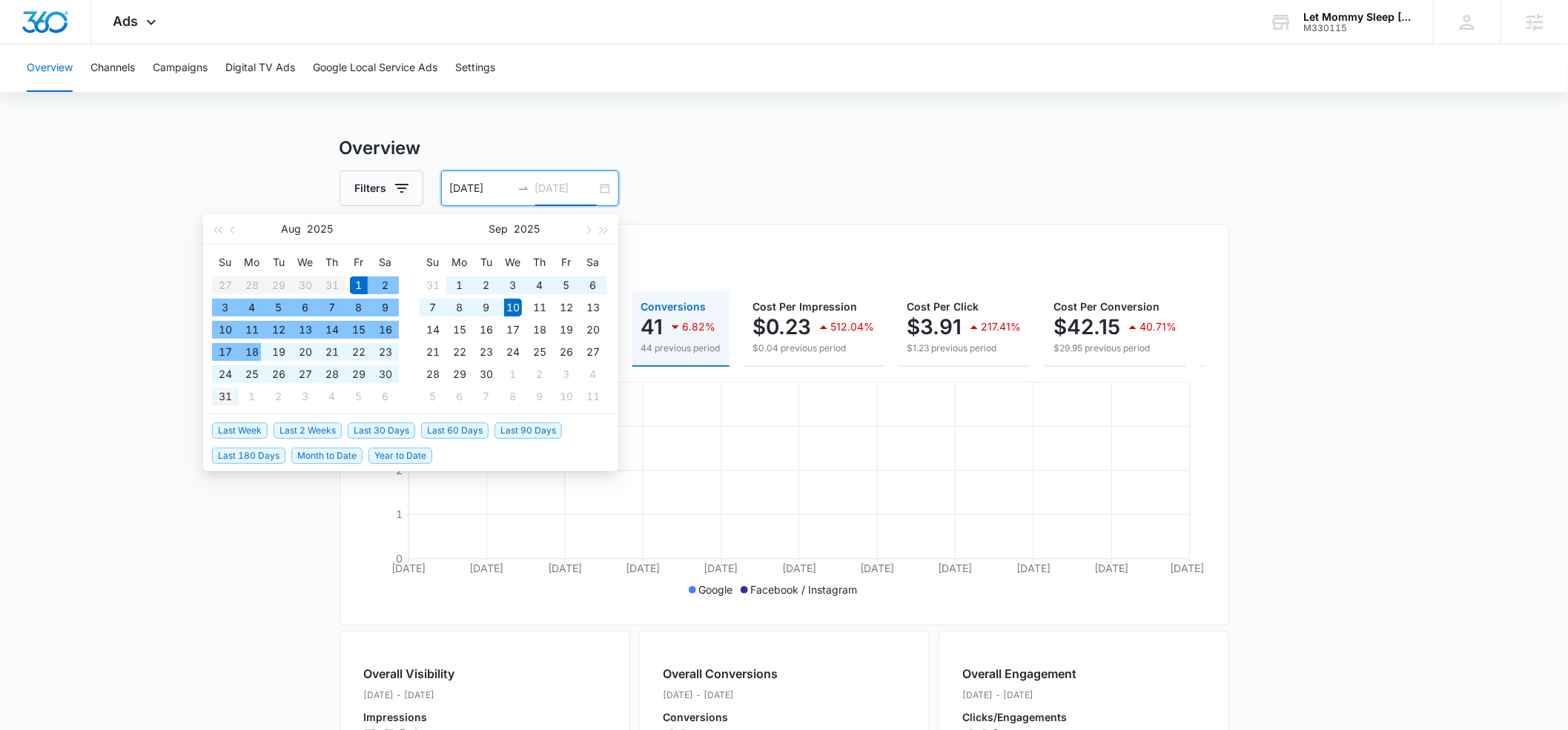
type input "08/31/2025"
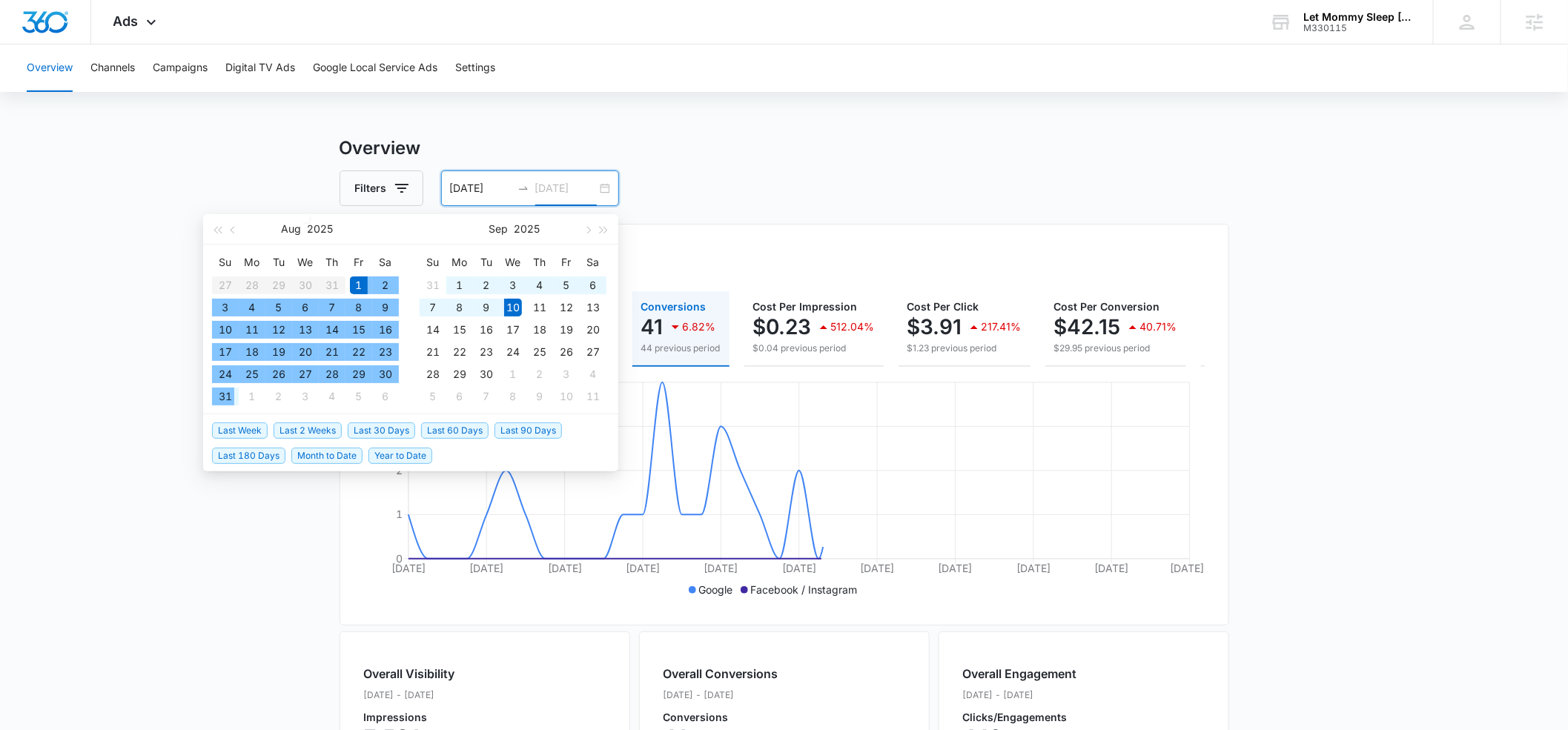
drag, startPoint x: 234, startPoint y: 395, endPoint x: 184, endPoint y: 372, distance: 55.0
click at [235, 395] on td "31" at bounding box center [225, 396] width 26 height 22
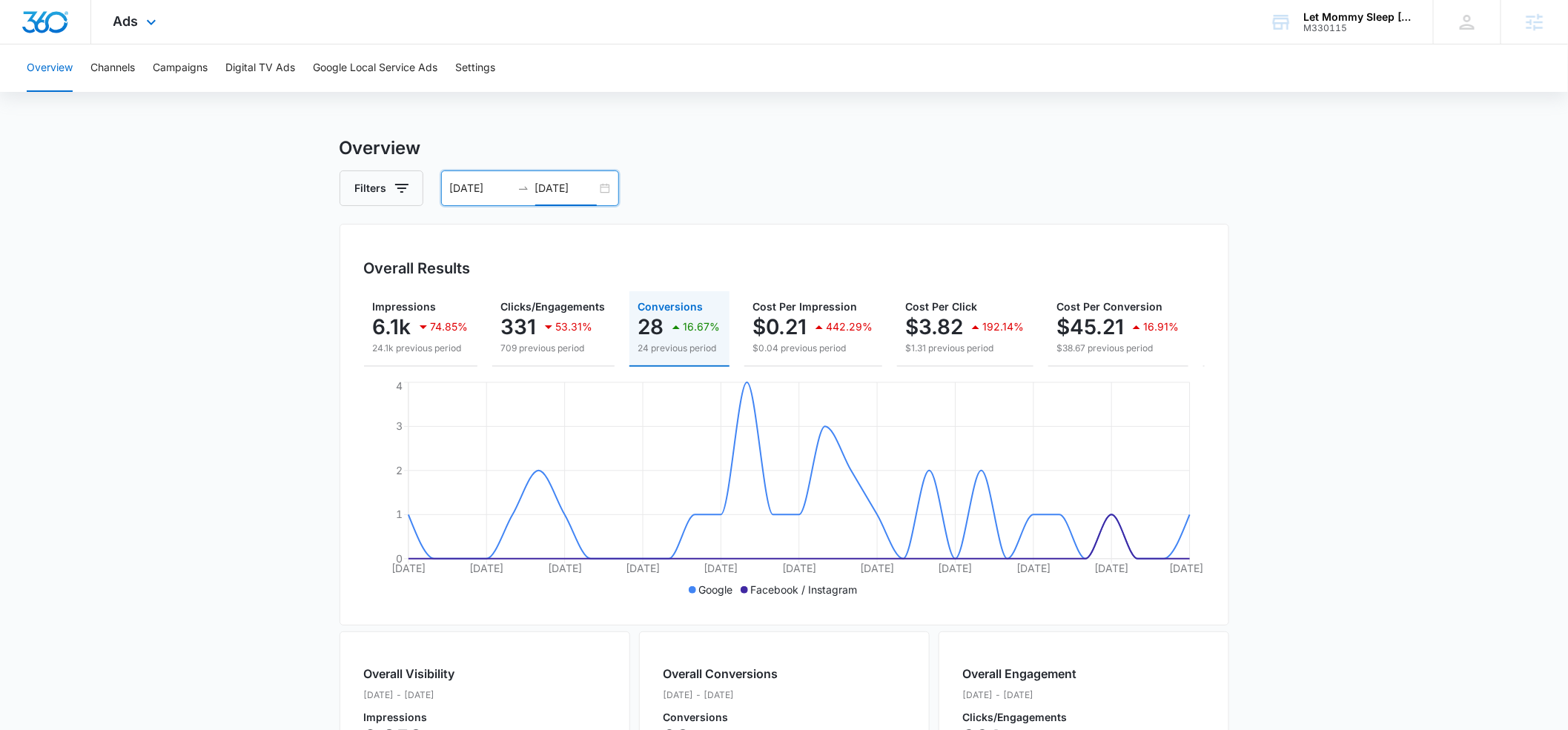
click at [160, 28] on div "Ads Apps Reputation Websites Forms CRM Email Social Payments POS Content Ads In…" at bounding box center [137, 22] width 91 height 44
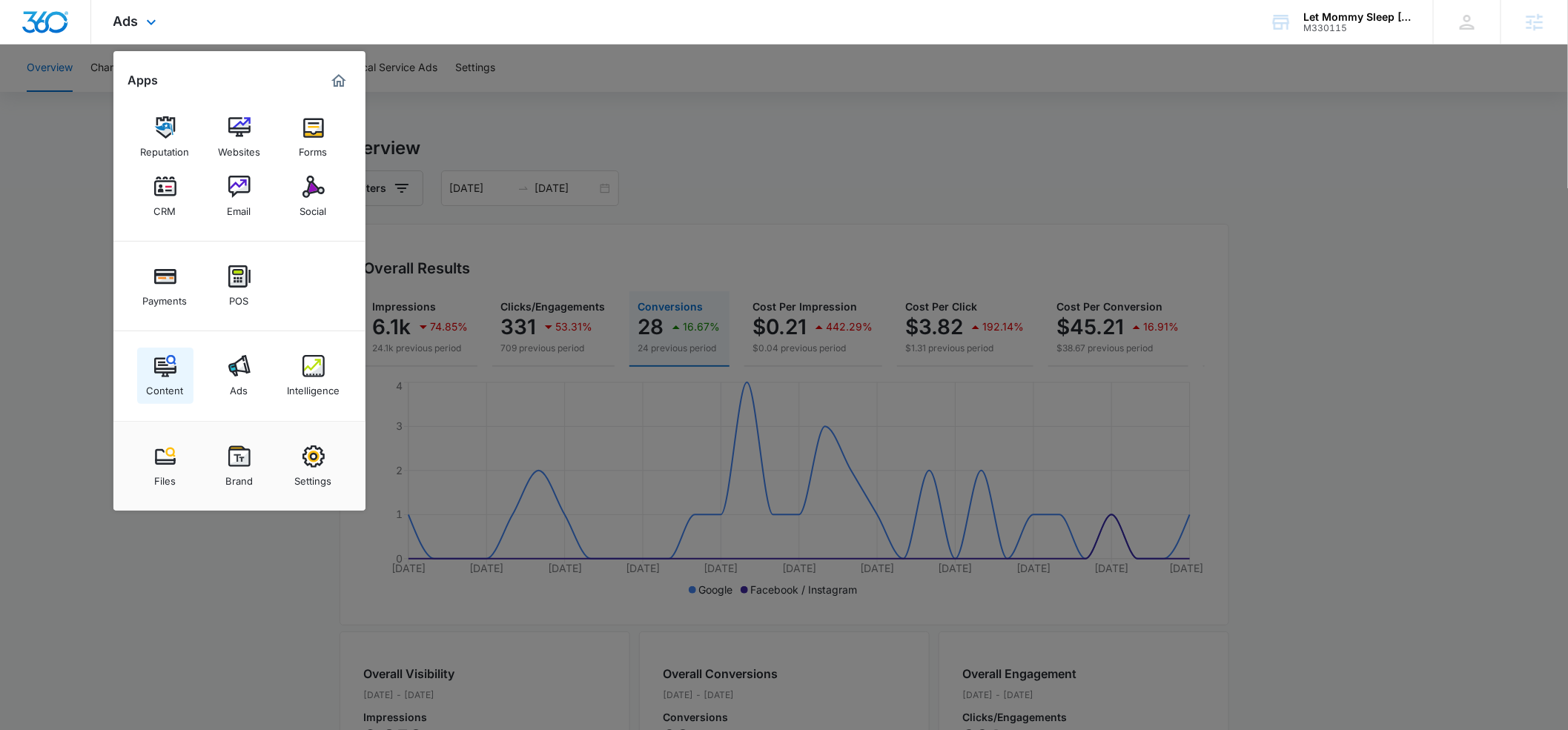
click at [162, 374] on img at bounding box center [165, 366] width 22 height 22
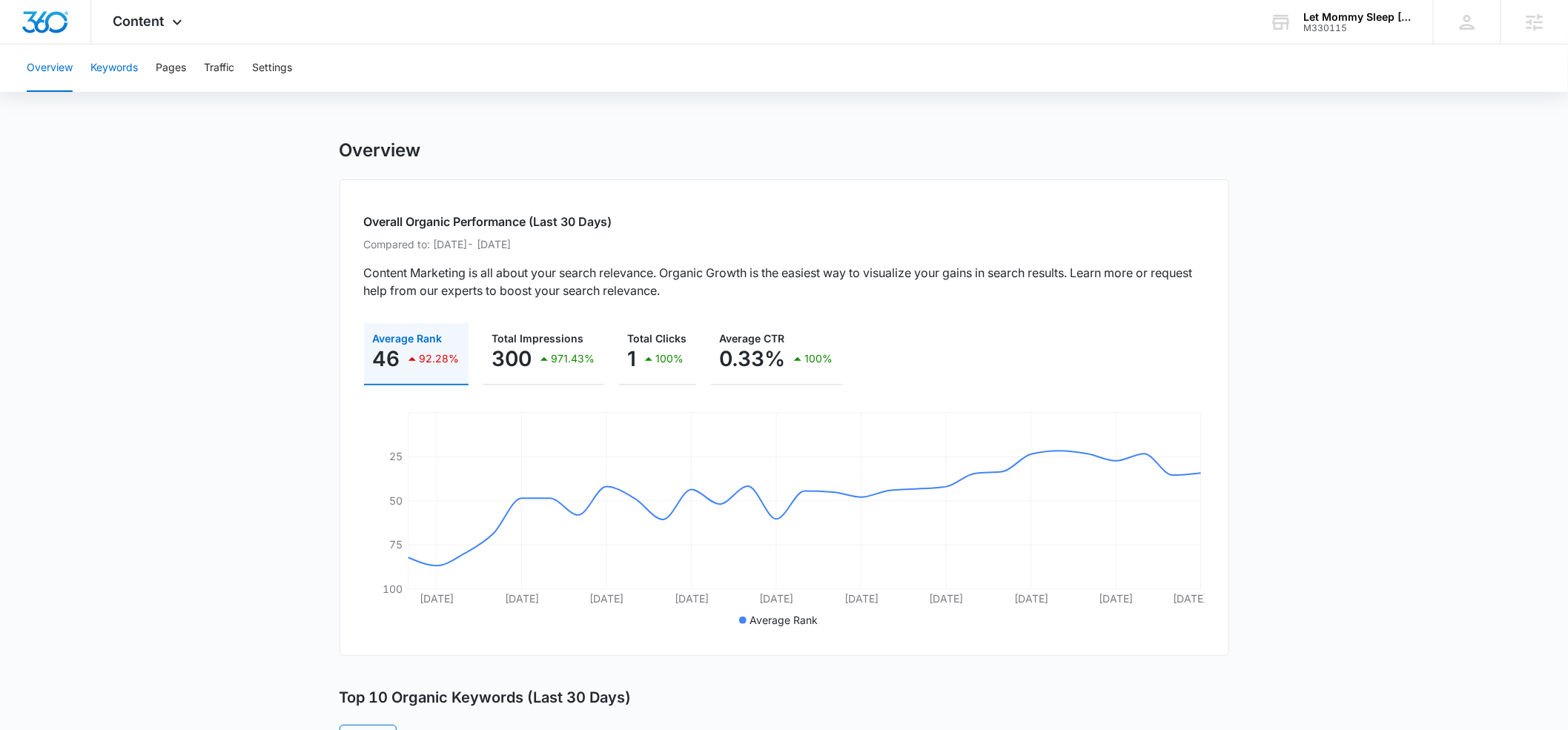
click at [135, 68] on button "Keywords" at bounding box center [114, 67] width 47 height 47
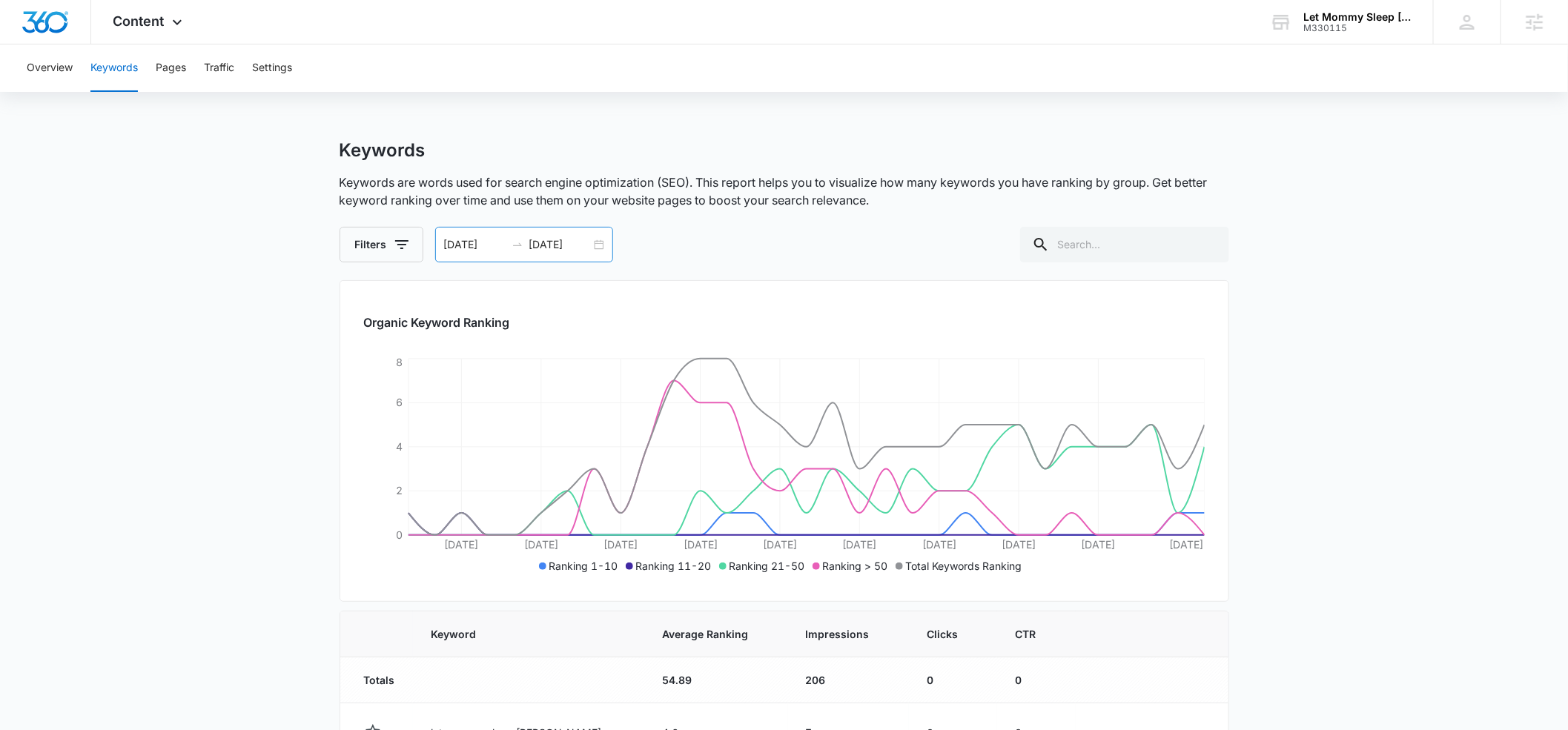
click at [438, 249] on div "08/01/2025 08/31/2025" at bounding box center [524, 245] width 178 height 36
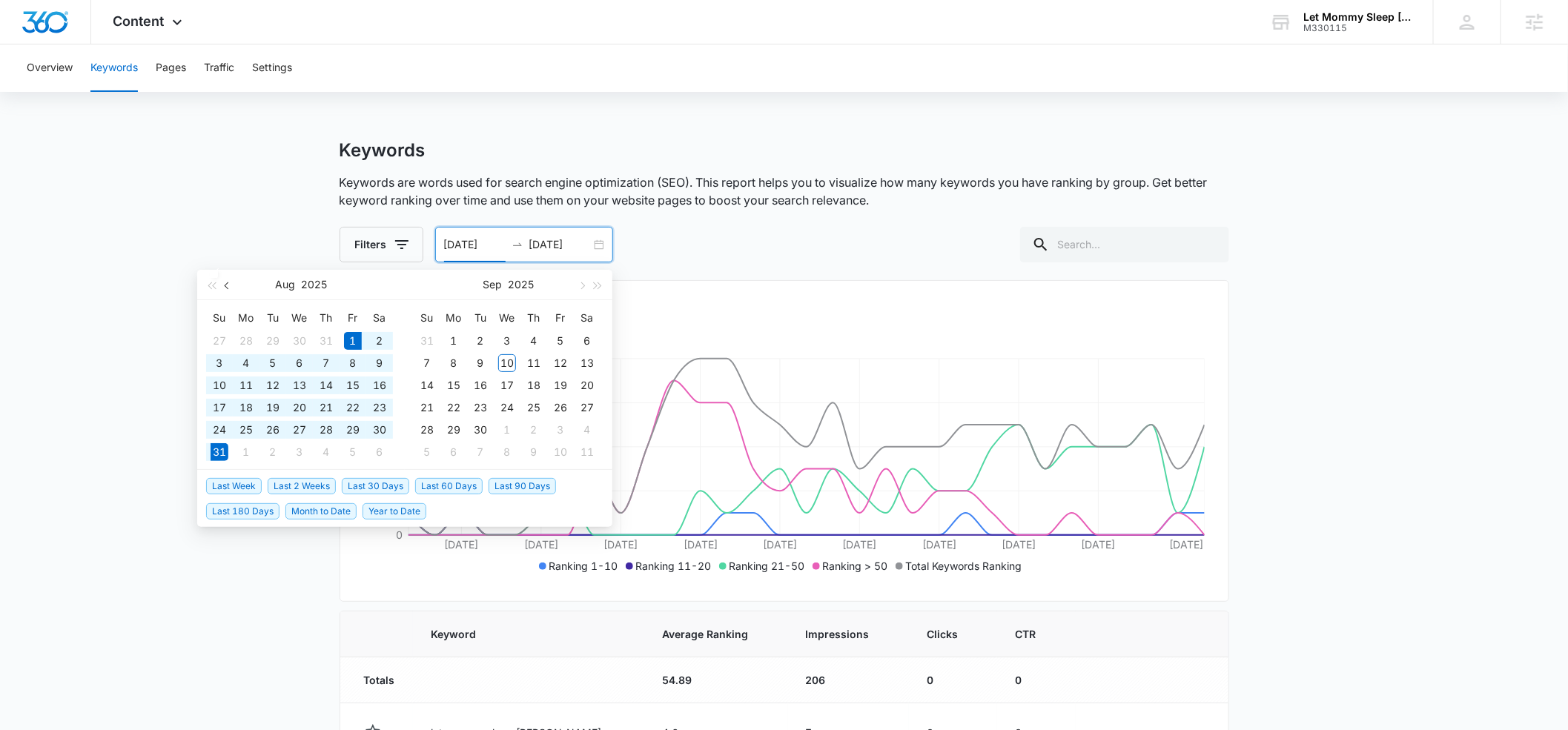
click at [225, 283] on span "button" at bounding box center [228, 286] width 8 height 8
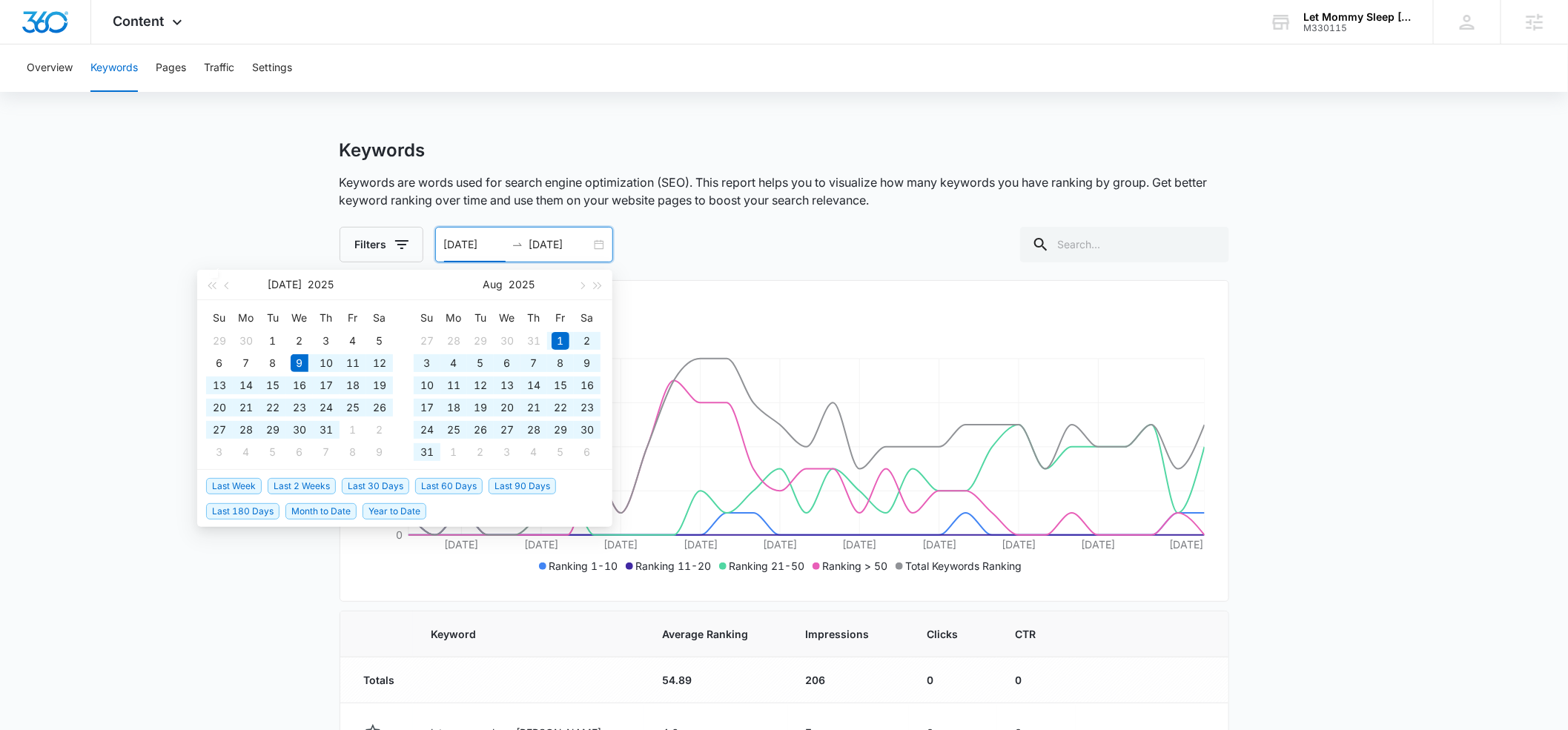
click at [454, 485] on span "Last 60 Days" at bounding box center [448, 486] width 67 height 16
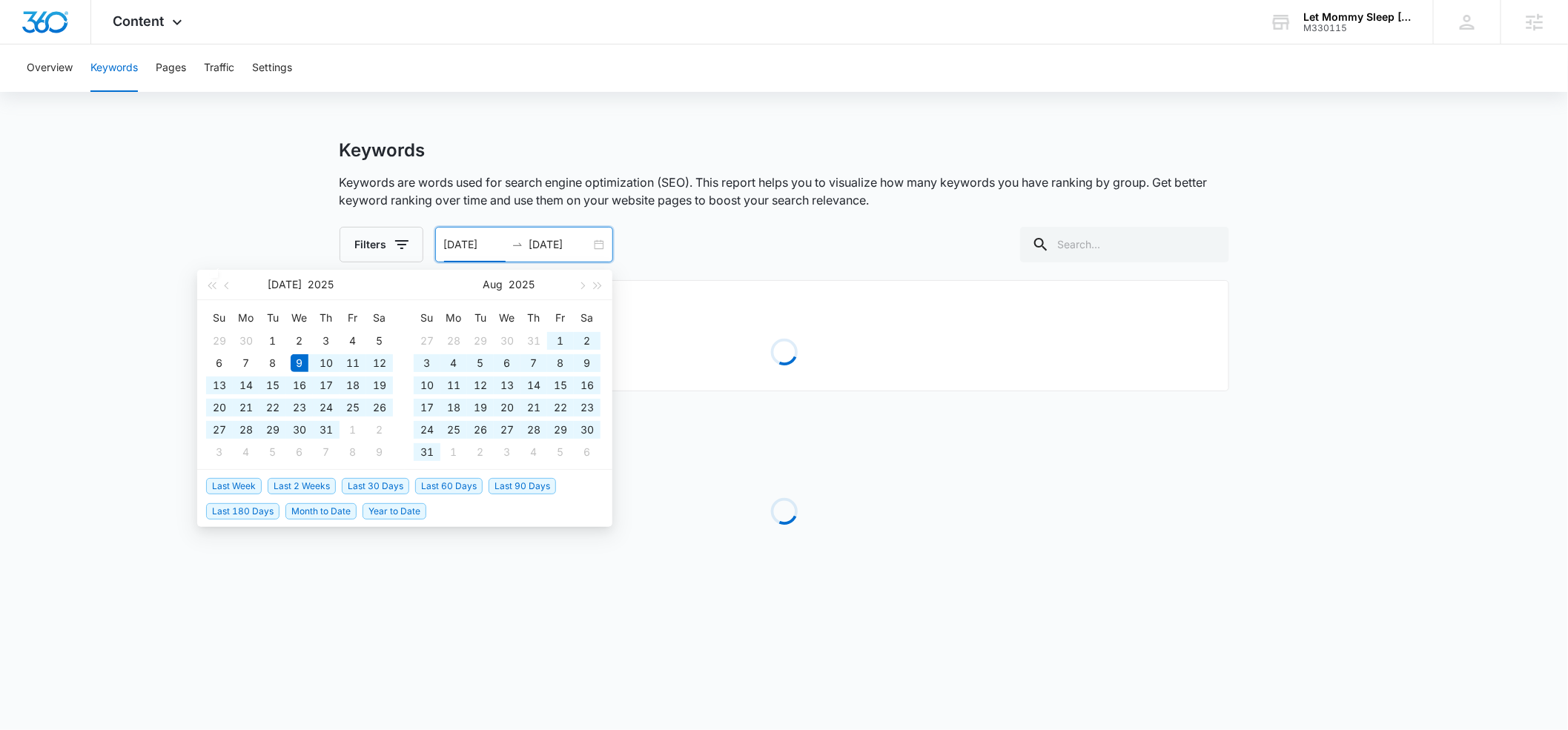
type input "[DATE]"
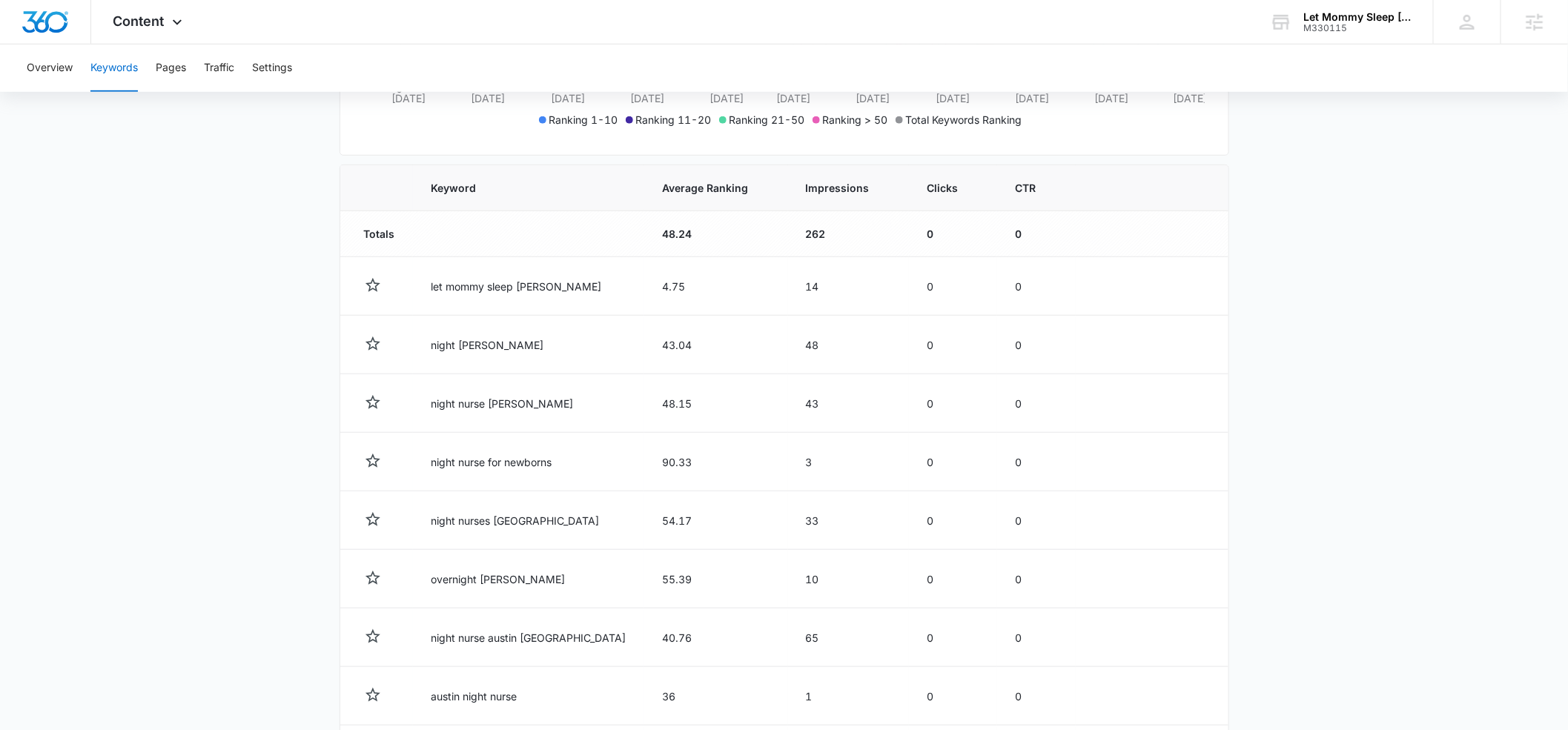
scroll to position [452, 0]
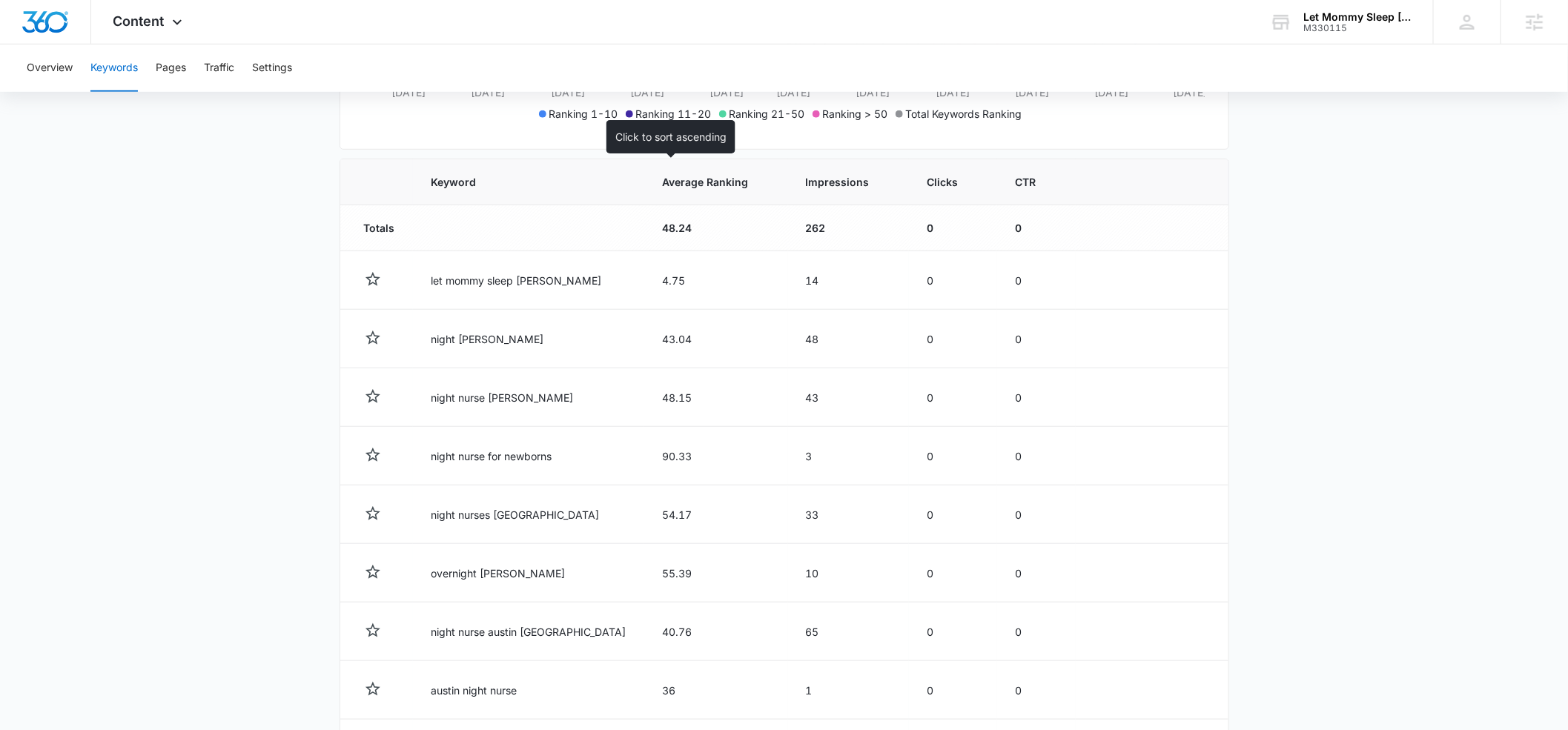
click at [662, 185] on span "Average Ranking" at bounding box center [705, 182] width 87 height 15
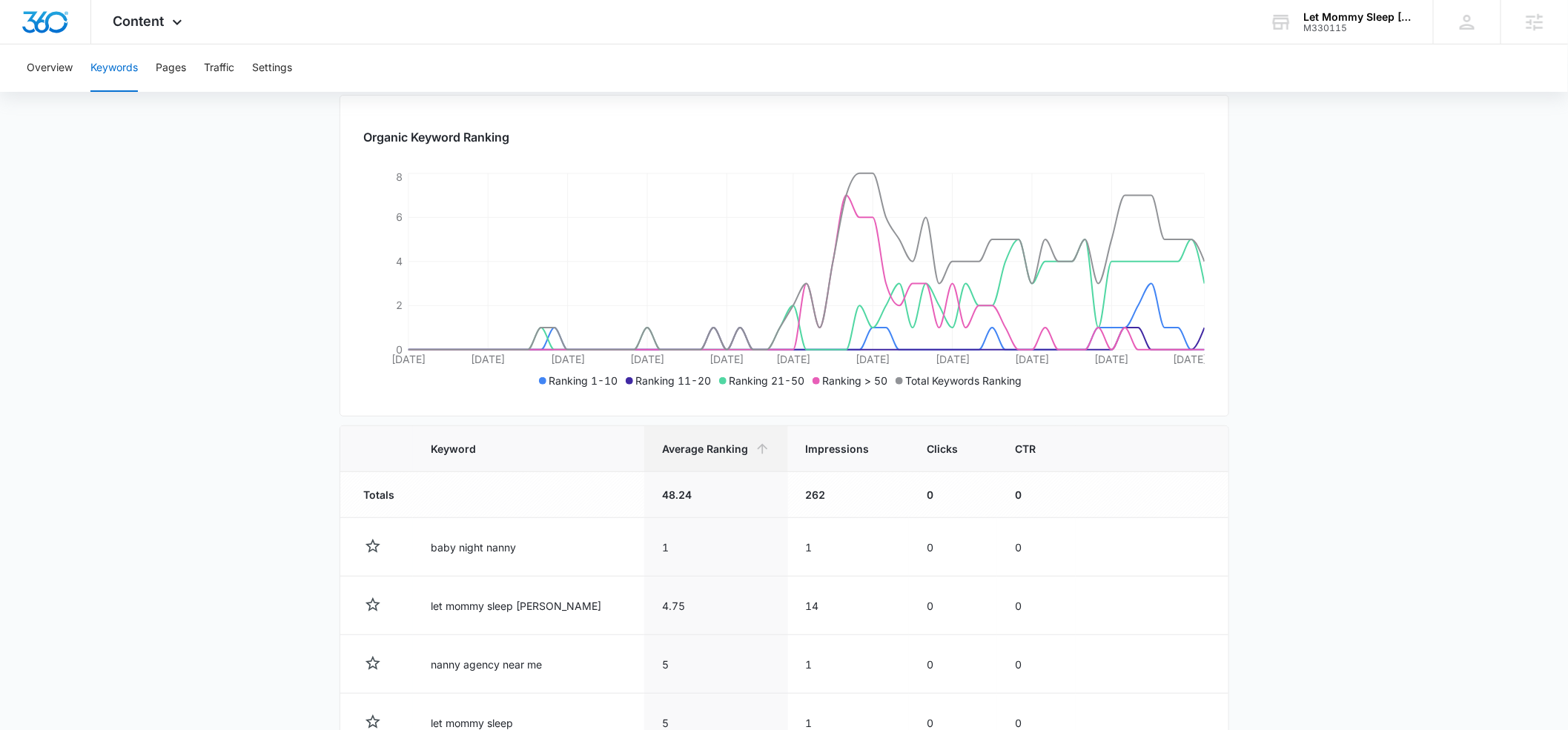
scroll to position [58, 0]
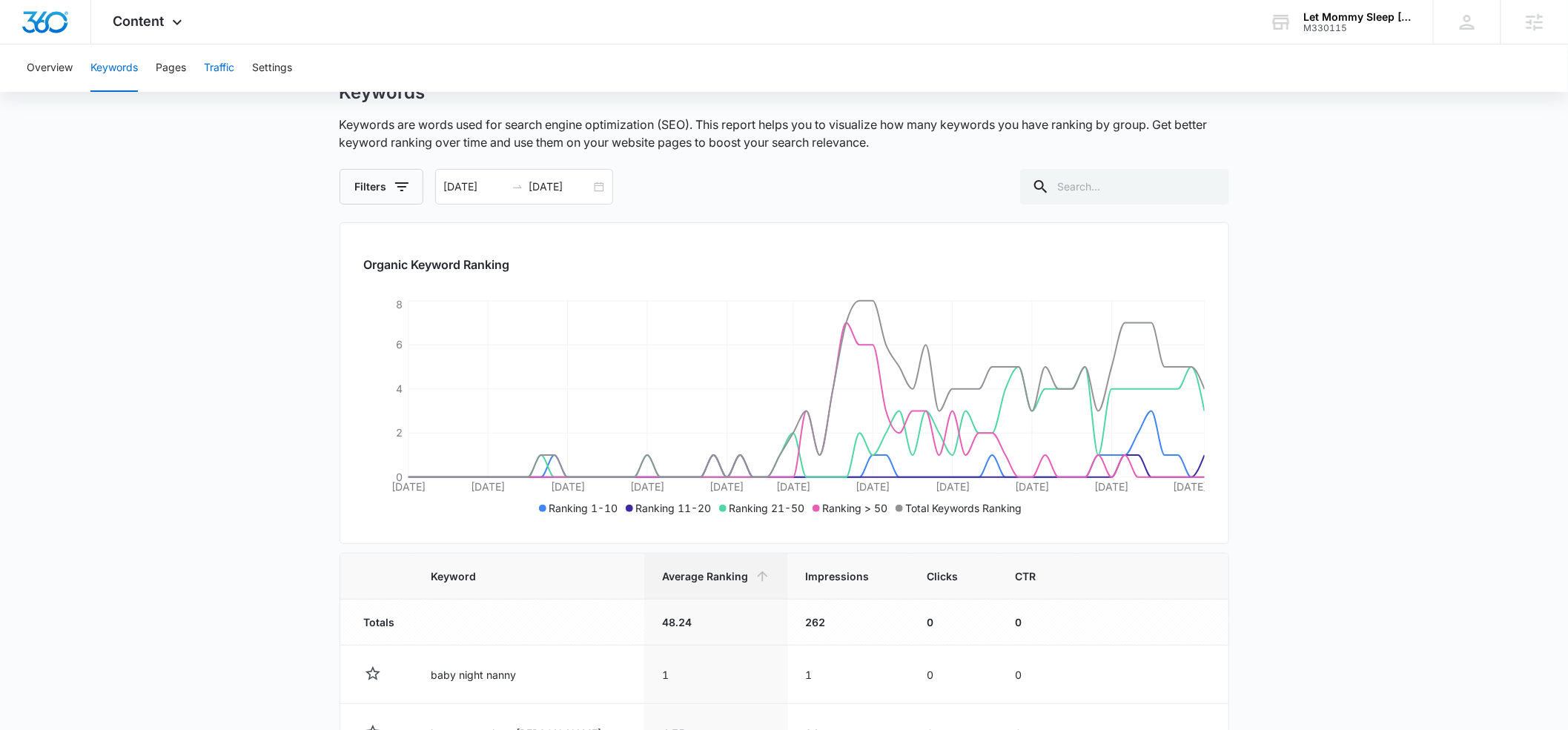
click at [217, 65] on button "Traffic" at bounding box center [218, 67] width 30 height 47
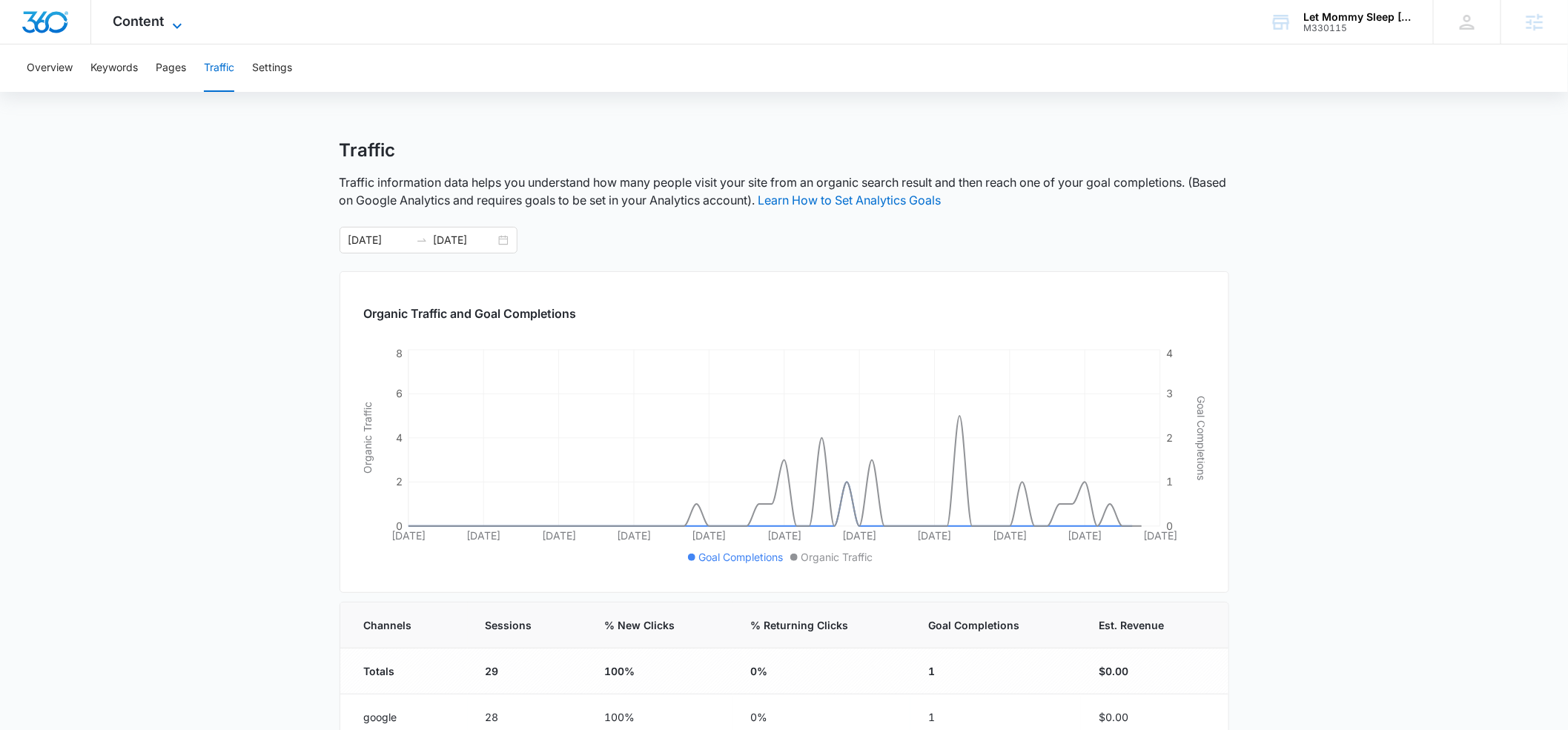
click at [173, 26] on icon at bounding box center [176, 26] width 18 height 18
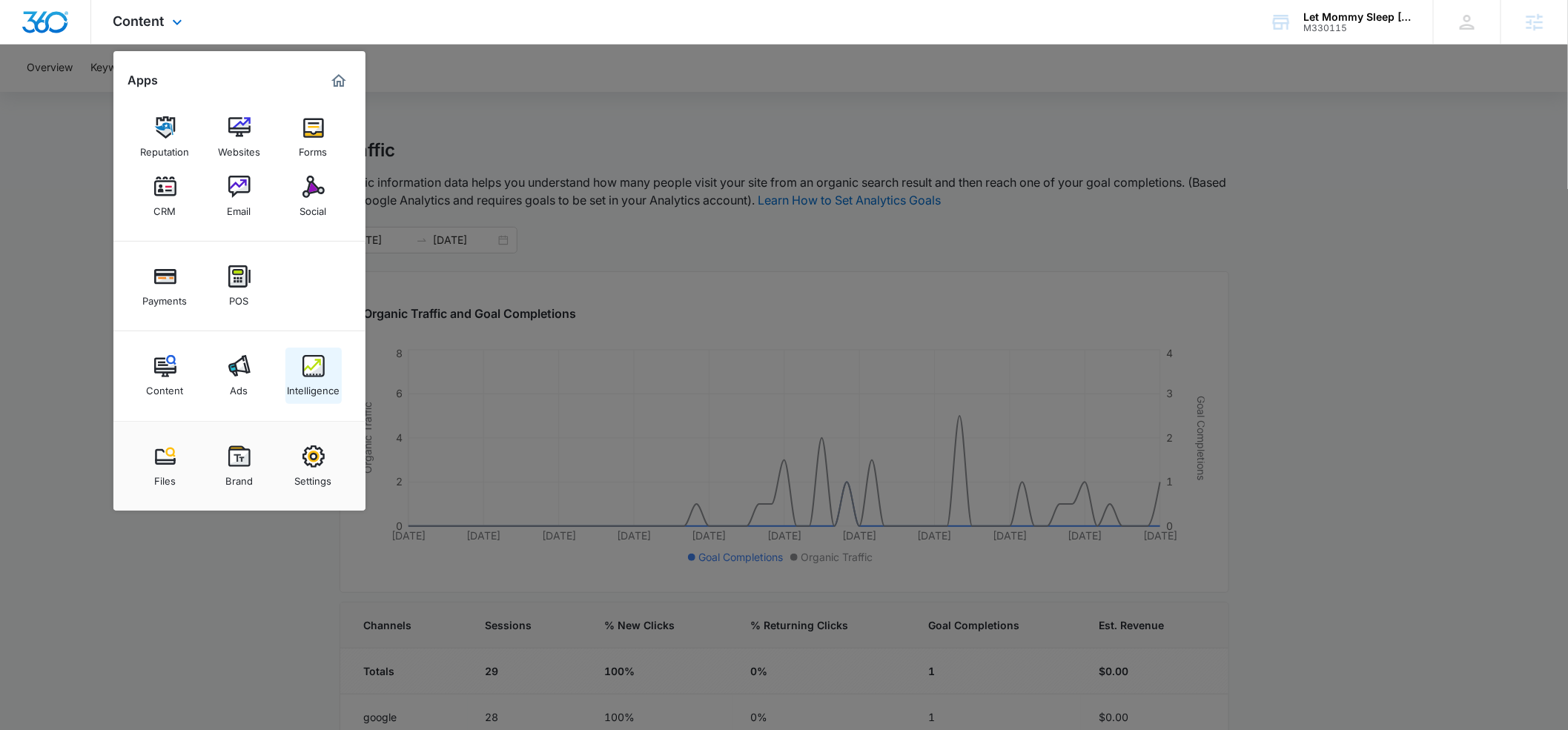
click at [309, 361] on img at bounding box center [313, 366] width 22 height 22
